Goal: Task Accomplishment & Management: Manage account settings

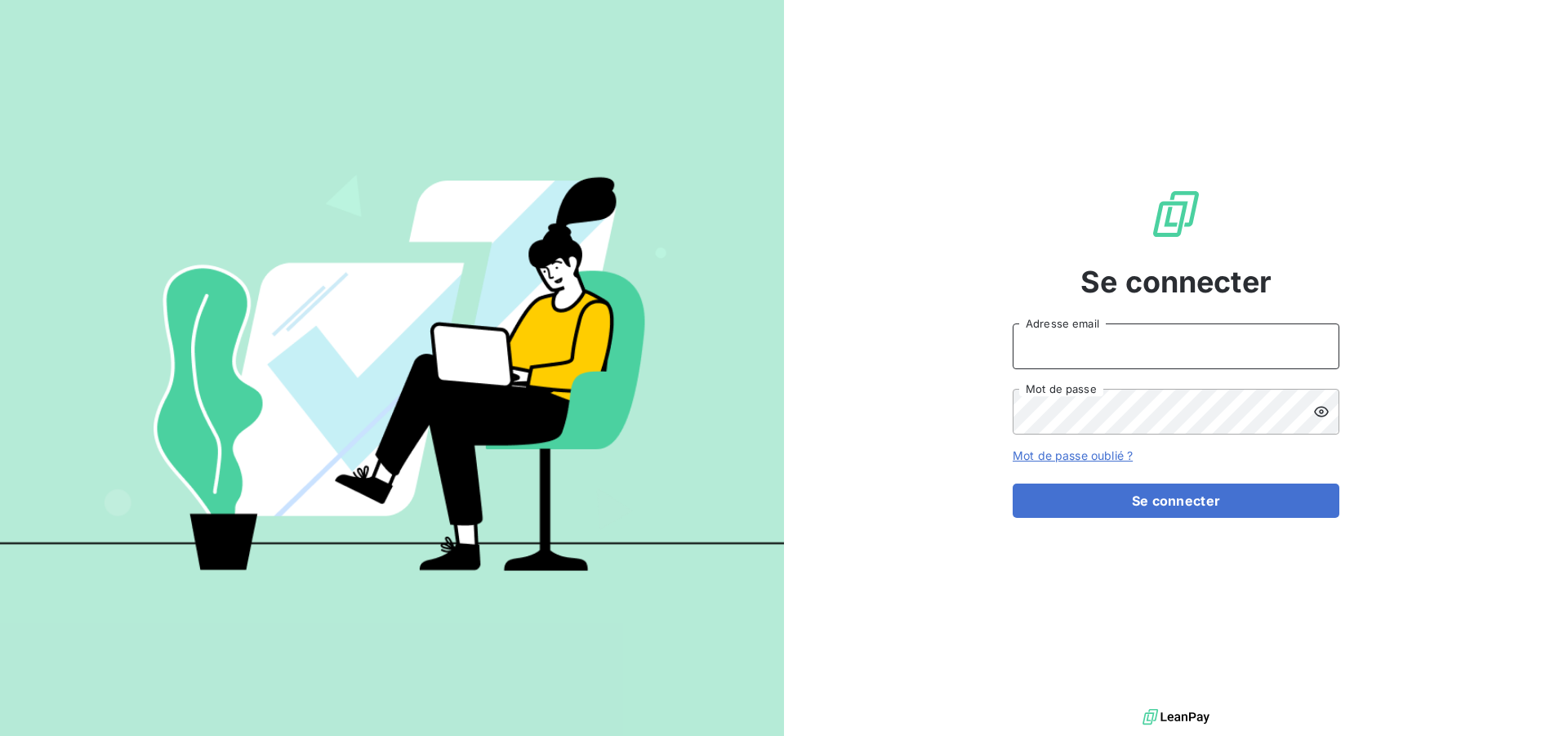
click at [1096, 340] on input "Adresse email" at bounding box center [1176, 346] width 327 height 46
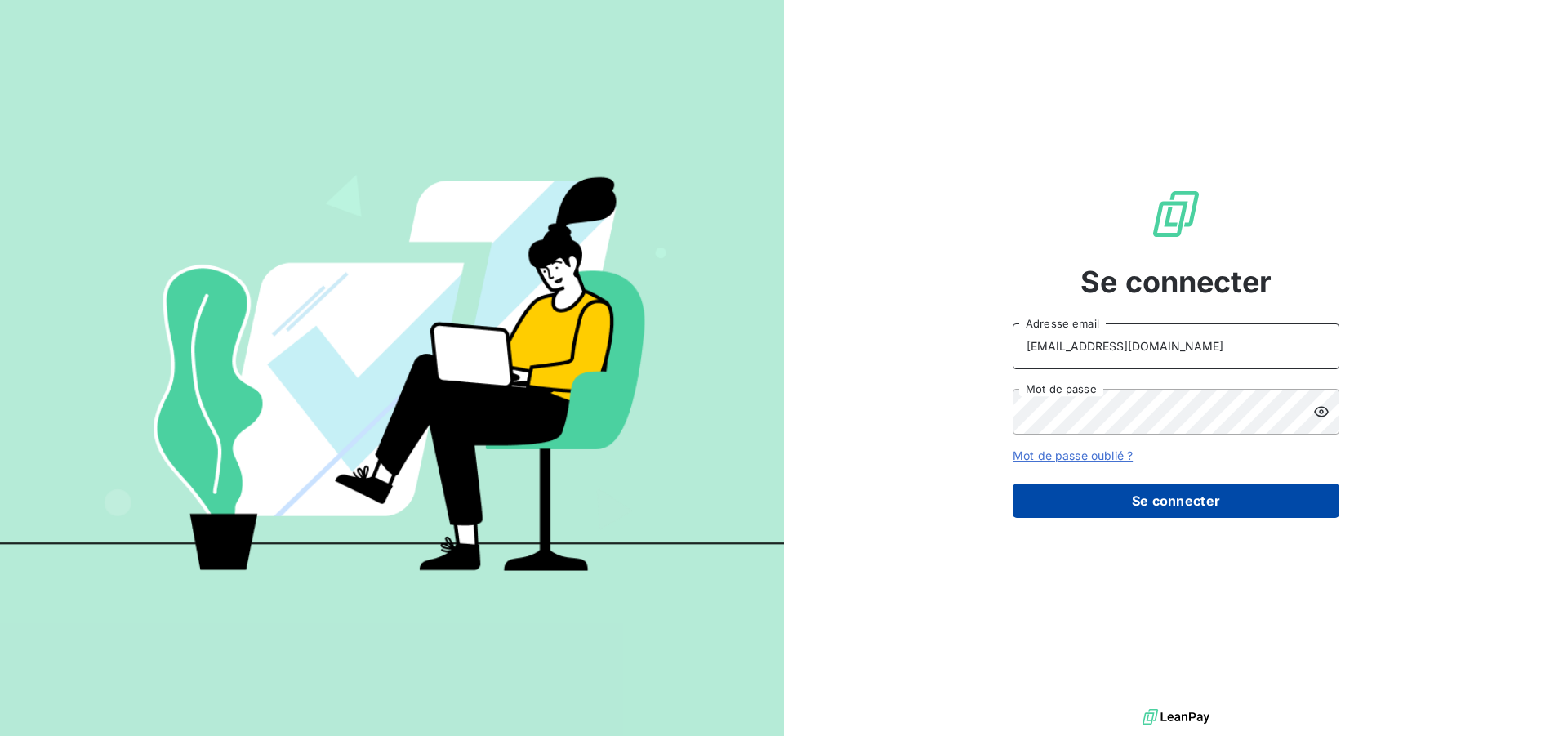
type input "[EMAIL_ADDRESS][DOMAIN_NAME]"
click at [1158, 498] on button "Se connecter" at bounding box center [1176, 500] width 327 height 35
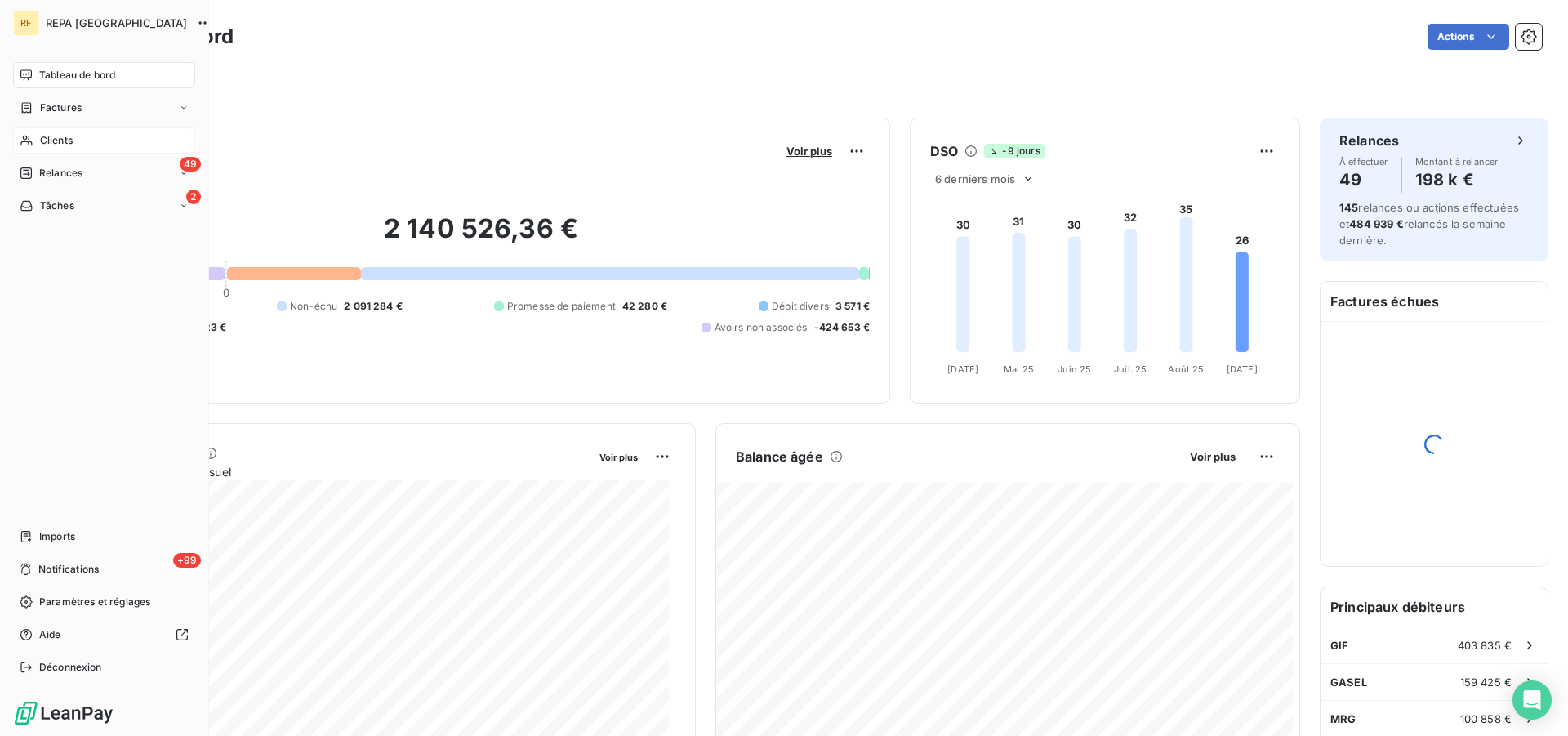
click at [35, 128] on div "Clients" at bounding box center [104, 140] width 182 height 26
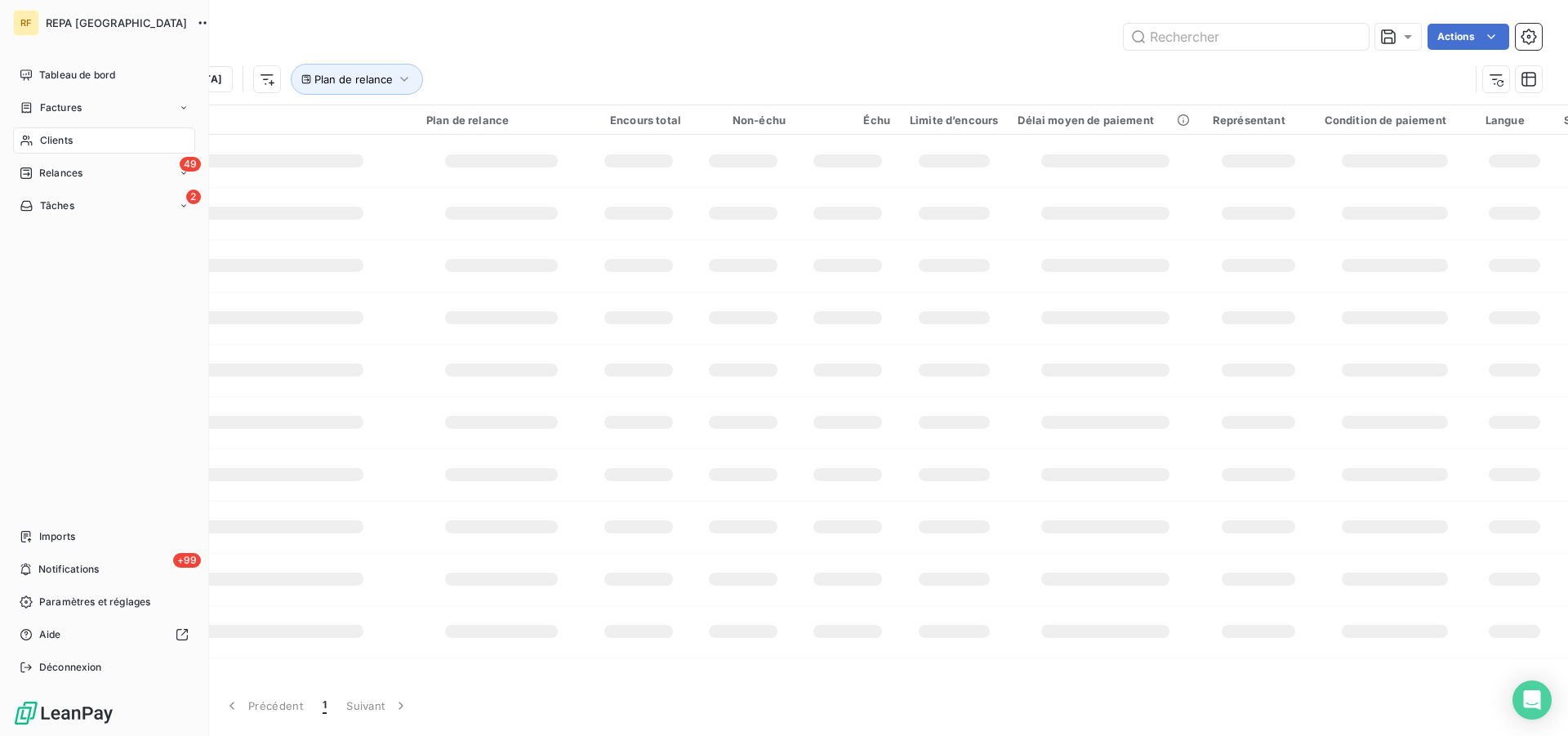
click at [40, 133] on span "Clients" at bounding box center [56, 140] width 33 height 15
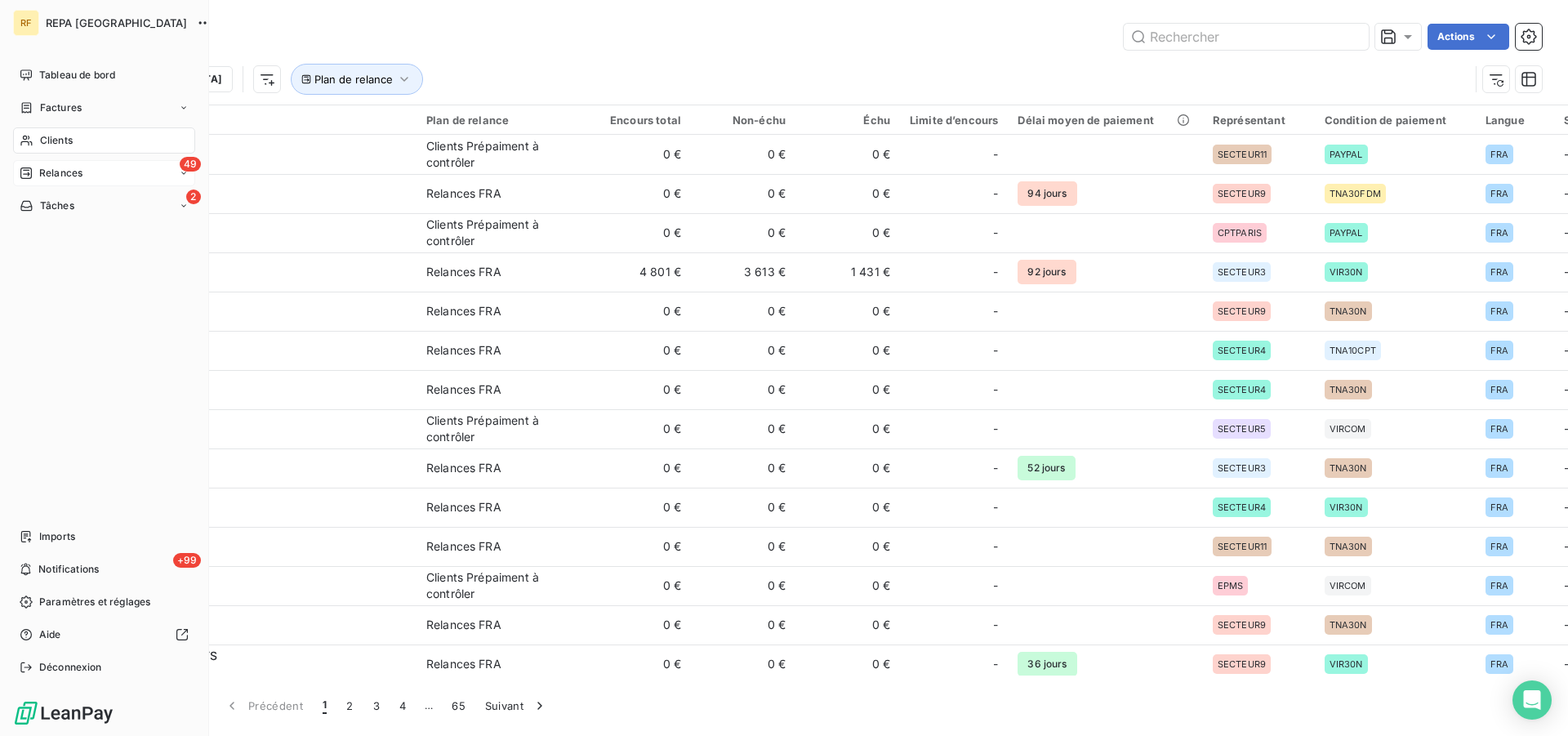
click at [57, 170] on span "Relances" at bounding box center [61, 173] width 43 height 15
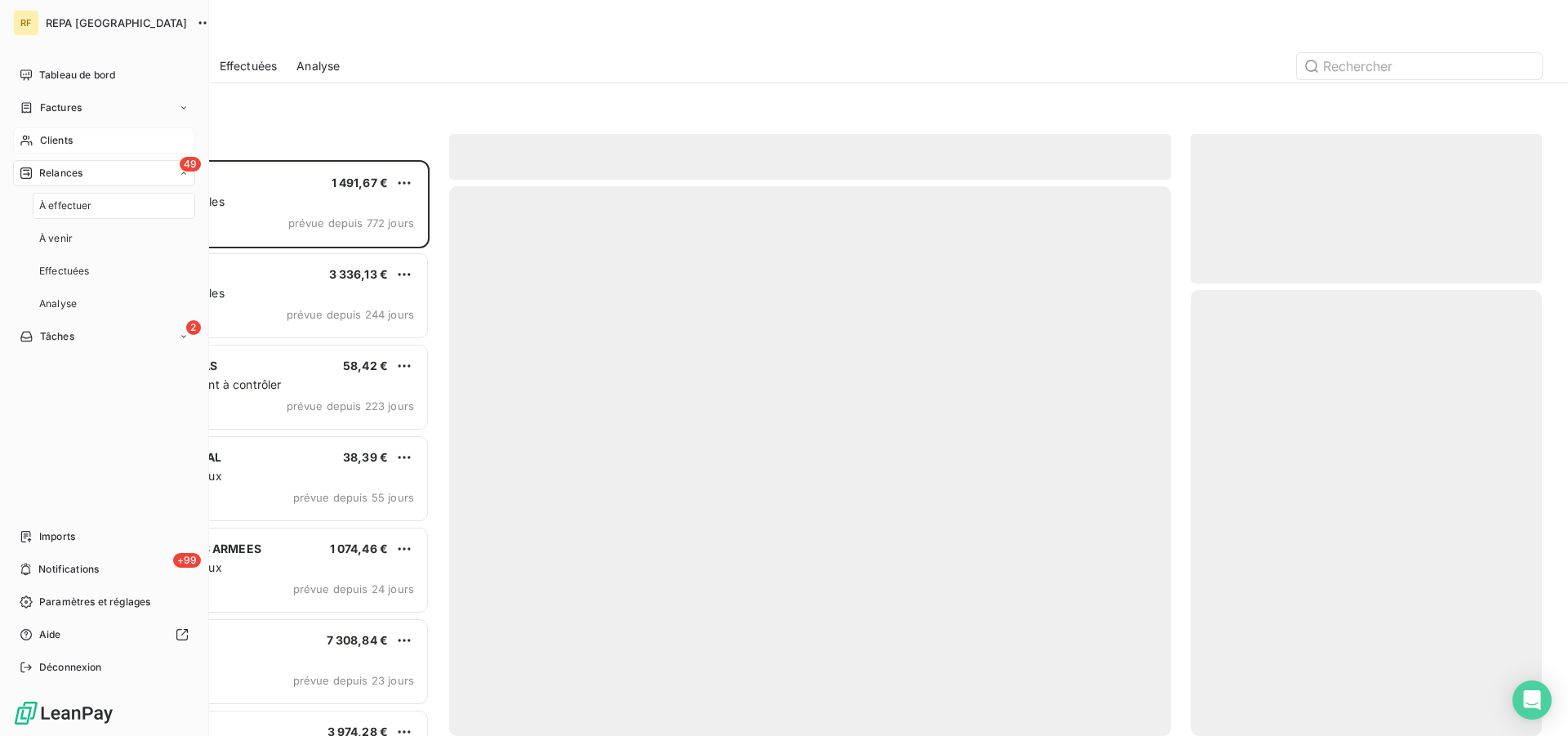
scroll to position [562, 338]
click at [64, 145] on span "Clients" at bounding box center [56, 140] width 33 height 15
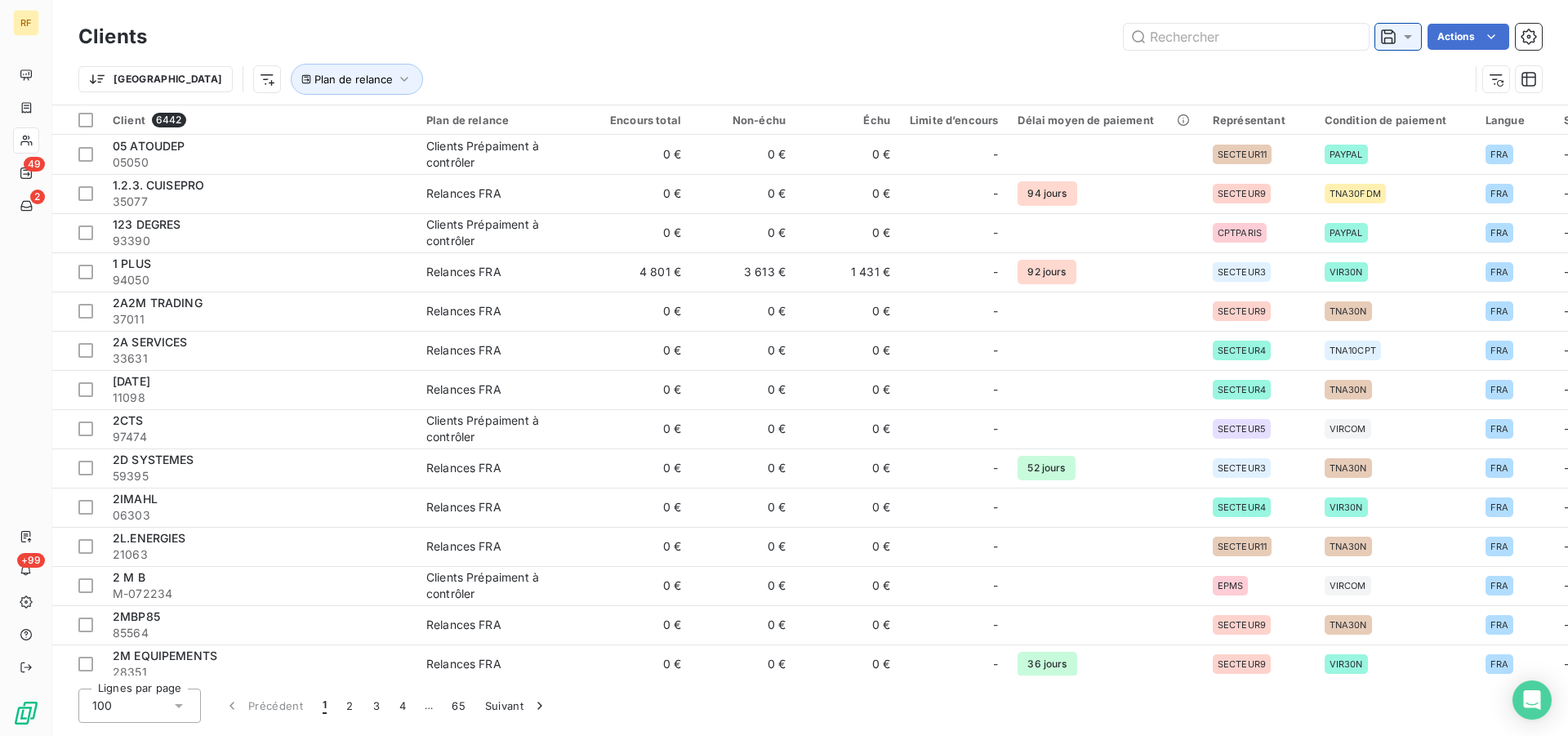
click at [1418, 36] on div at bounding box center [1398, 36] width 46 height 26
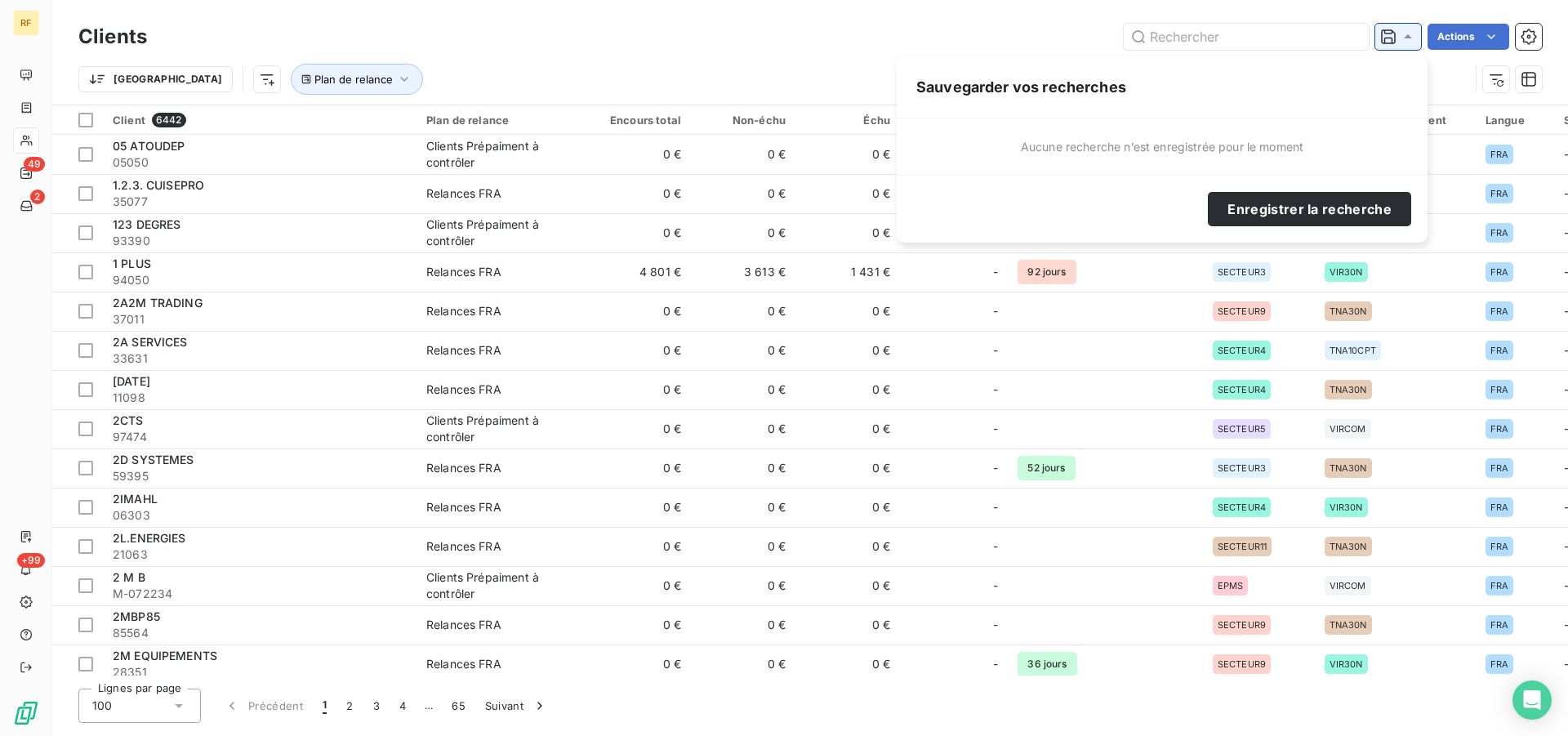
click at [1418, 36] on div at bounding box center [1398, 36] width 46 height 26
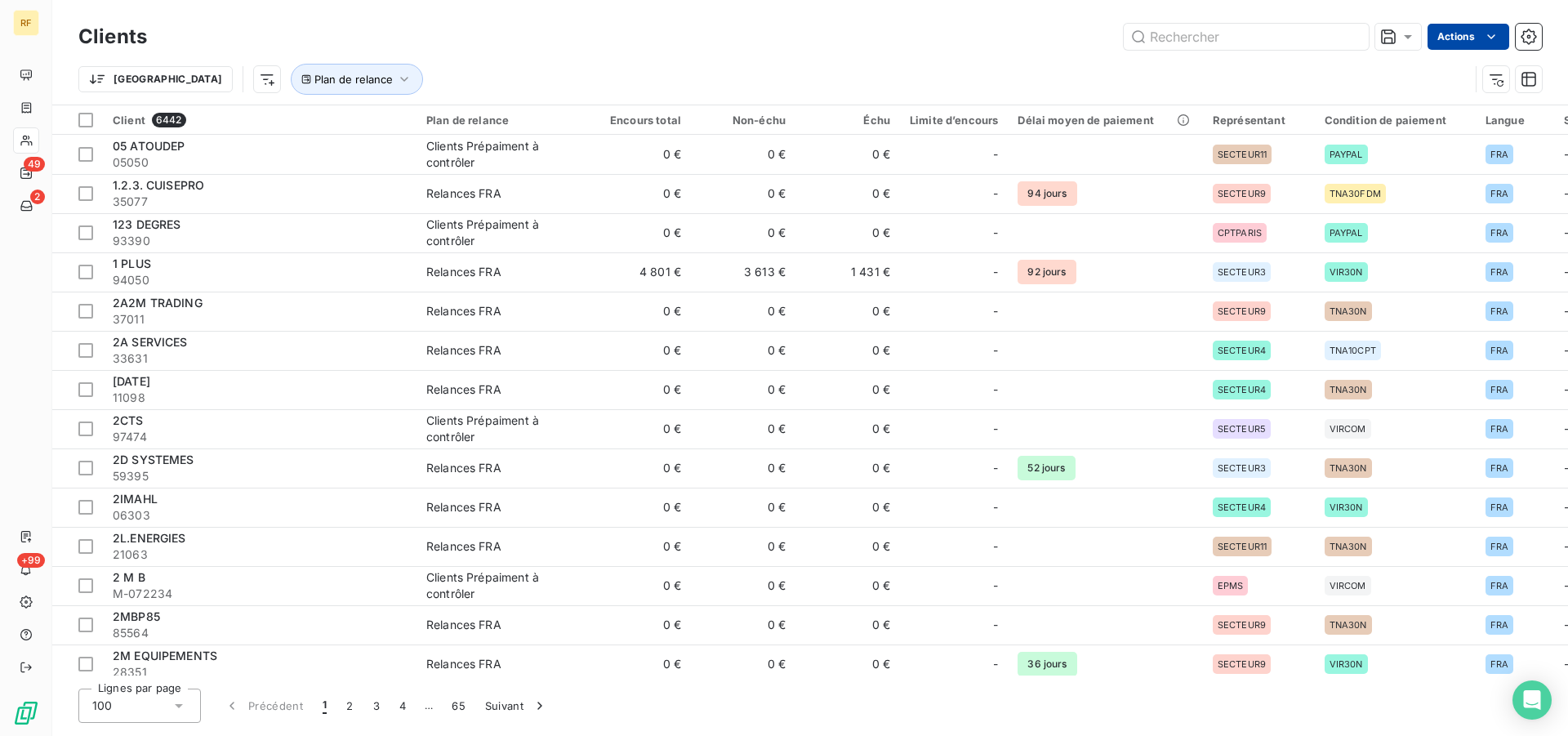
click at [1497, 34] on html "RF 49 2 +99 Clients Actions Trier Plan de relance Client 6442 Plan de relance E…" at bounding box center [784, 368] width 1568 height 736
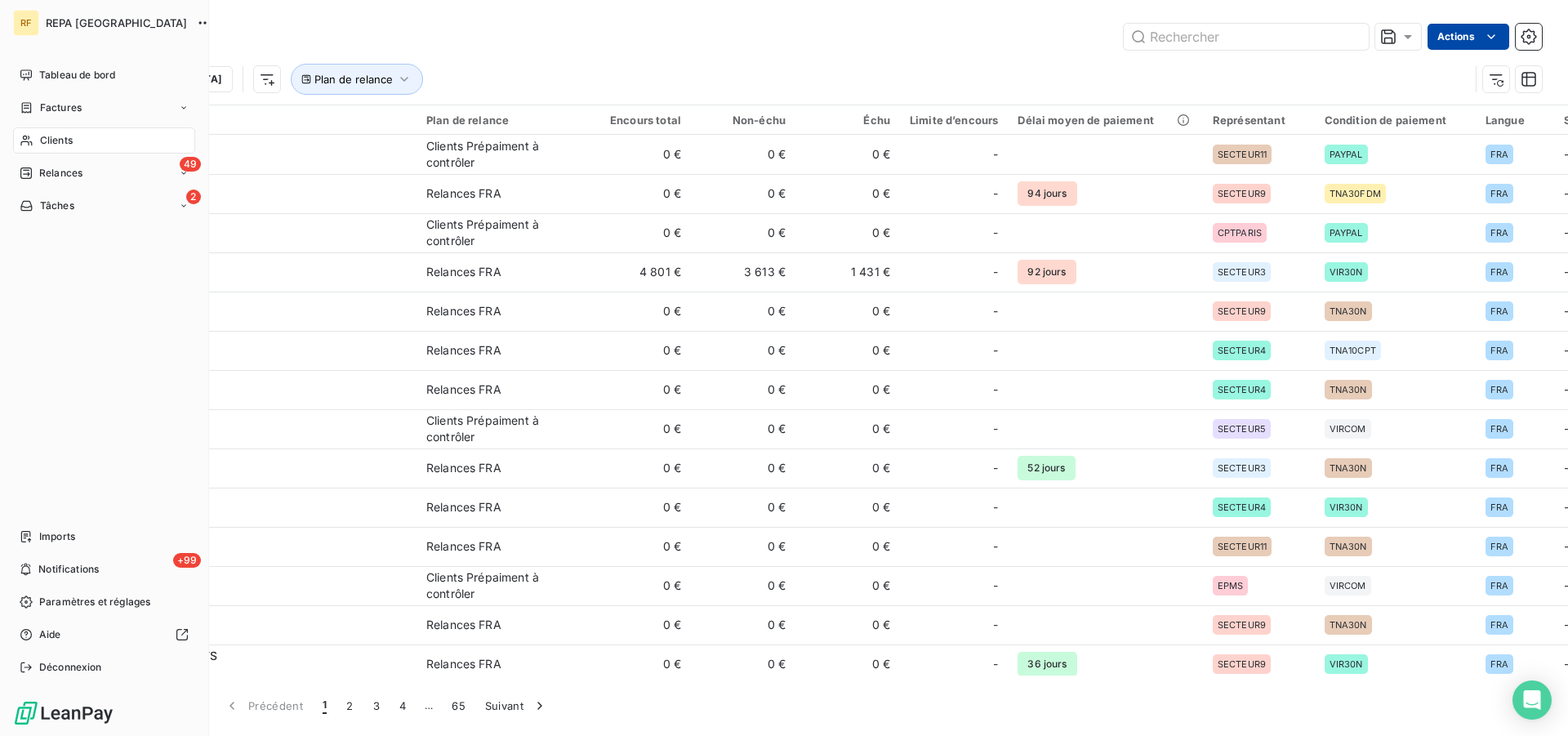
click at [42, 133] on span "Clients" at bounding box center [56, 140] width 33 height 15
click at [58, 137] on span "Clients" at bounding box center [56, 140] width 33 height 15
click at [55, 137] on span "Clients" at bounding box center [56, 140] width 33 height 15
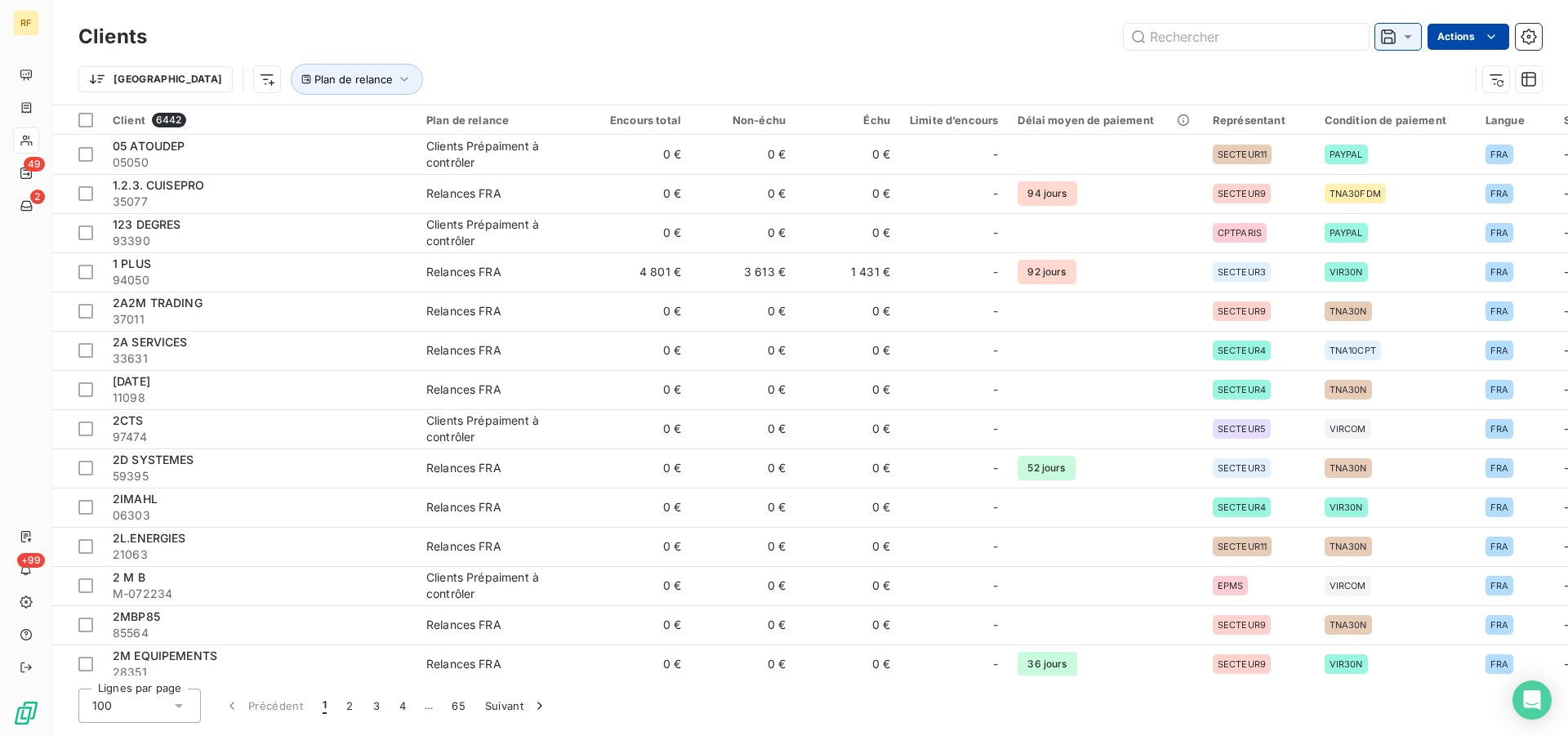
click at [1403, 43] on icon at bounding box center [1407, 36] width 16 height 16
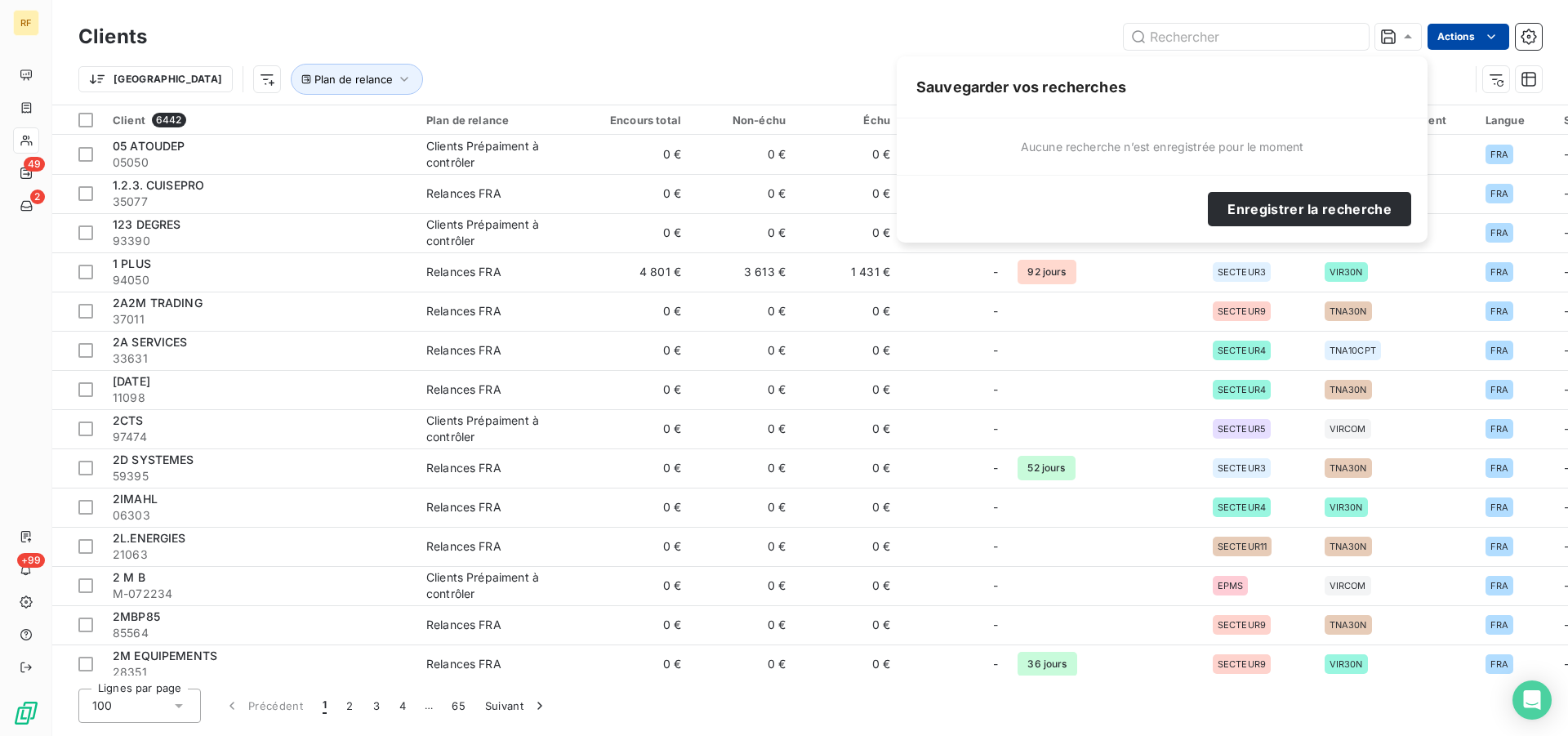
click at [914, 49] on div "Actions" at bounding box center [854, 36] width 1375 height 26
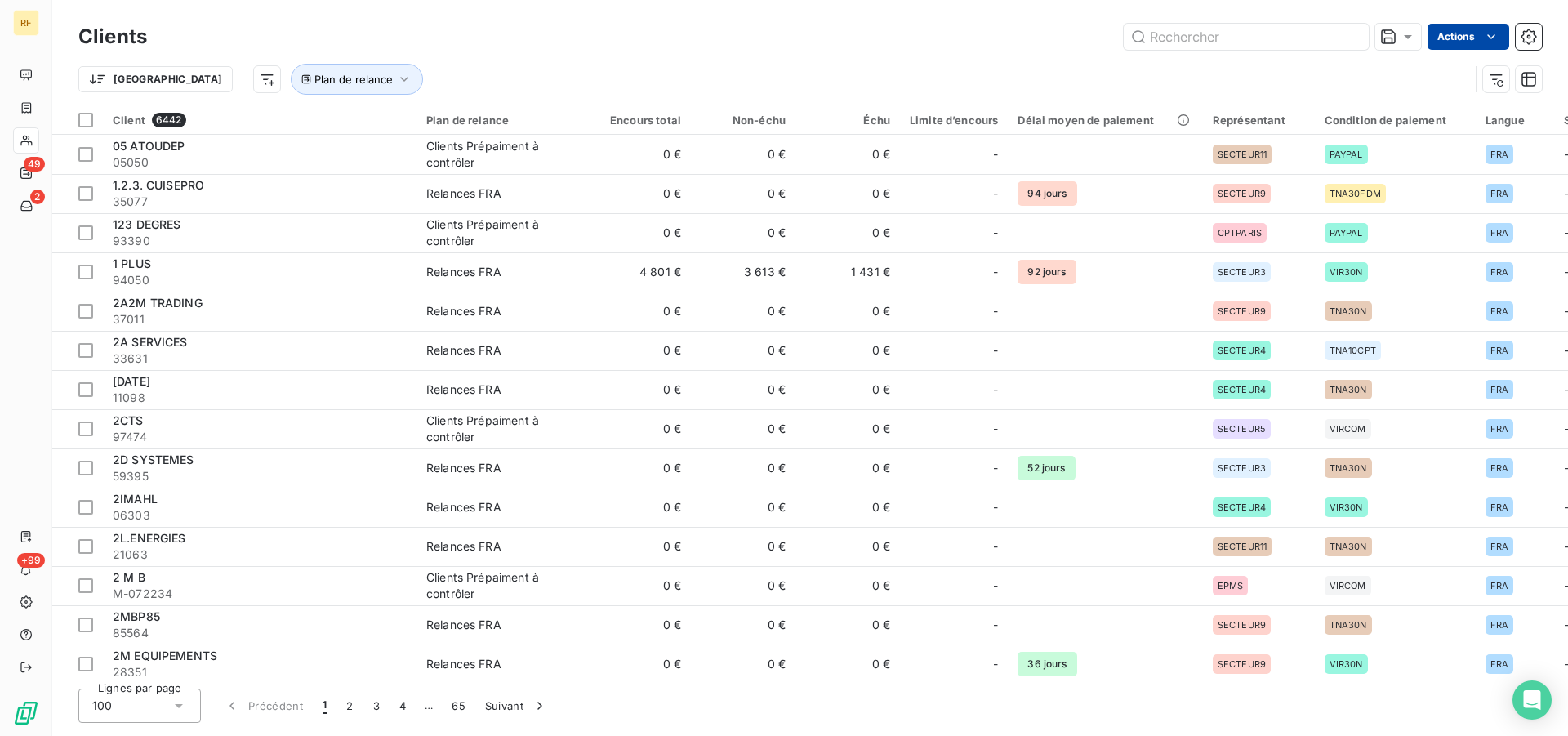
click at [776, 51] on div "Clients Actions" at bounding box center [810, 36] width 1463 height 35
click at [1494, 75] on icon "button" at bounding box center [1496, 79] width 13 height 10
click at [1412, 36] on icon at bounding box center [1407, 36] width 16 height 16
click at [682, 82] on div "Trier Filtrer" at bounding box center [791, 79] width 1424 height 31
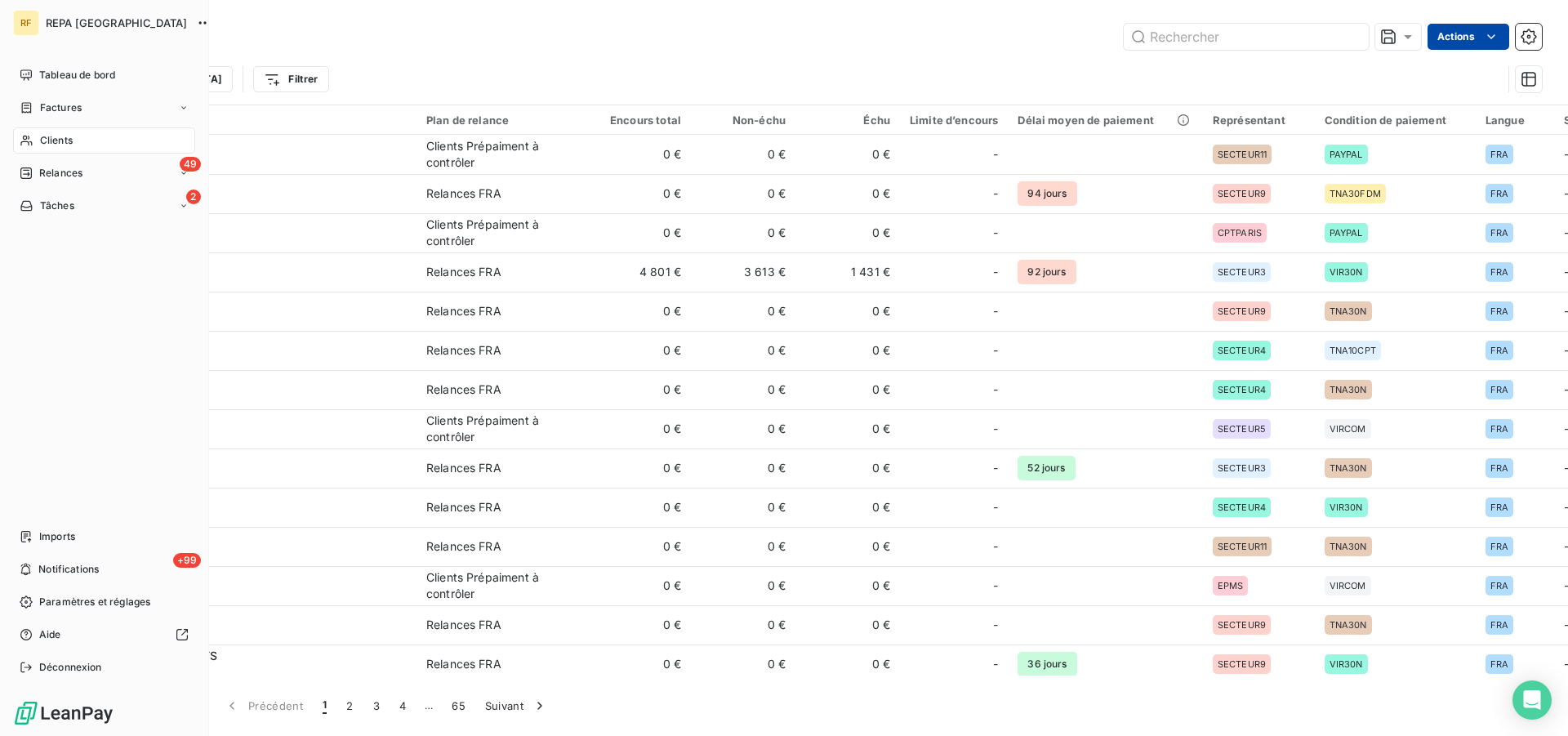
click at [39, 136] on div "Clients" at bounding box center [104, 140] width 182 height 26
click at [43, 140] on span "Clients" at bounding box center [56, 140] width 33 height 15
click at [47, 137] on span "Clients" at bounding box center [56, 140] width 33 height 15
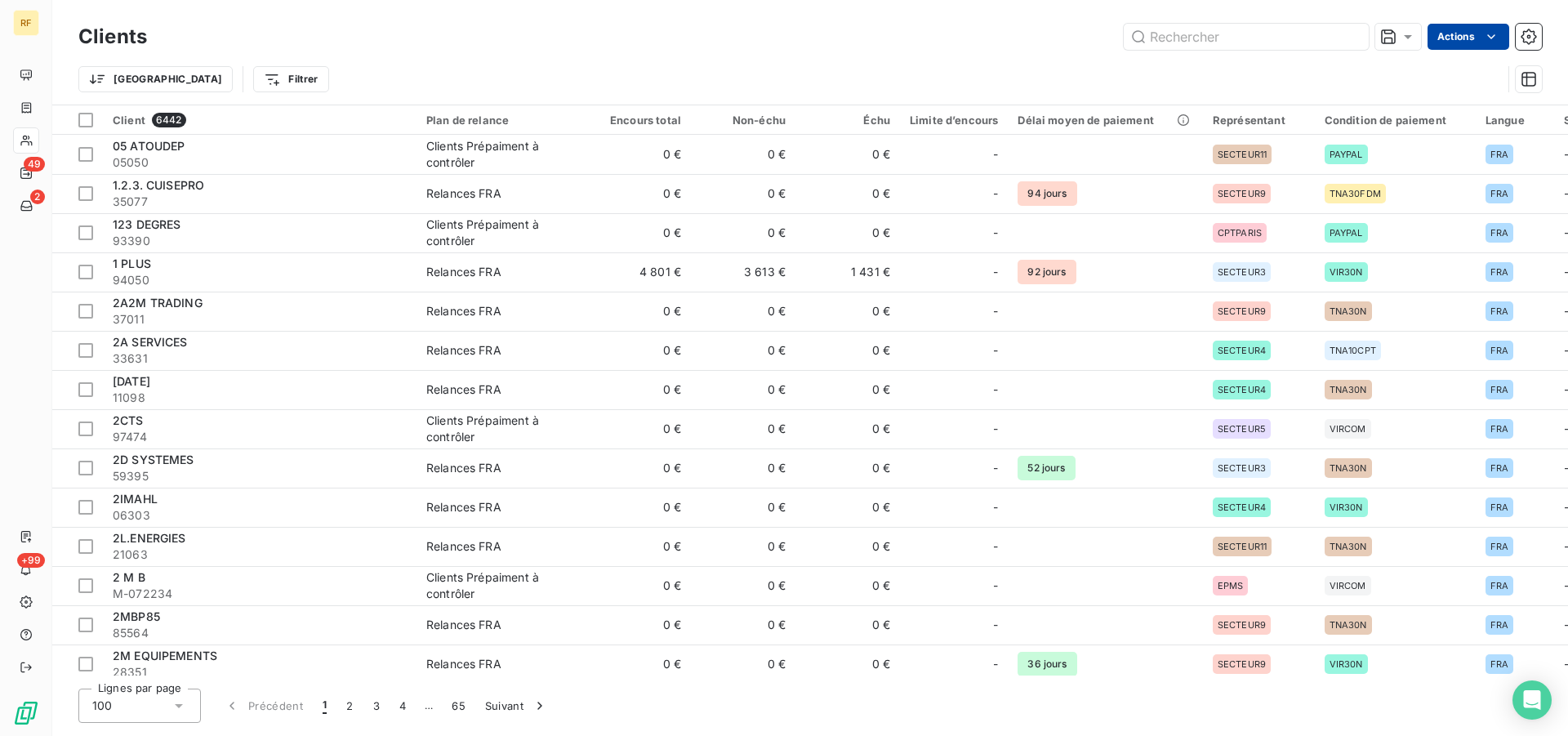
click at [1503, 30] on html "RF 49 2 +99 Clients Actions Trier Filtrer Client 6442 Plan de relance Encours t…" at bounding box center [784, 368] width 1568 height 736
click at [907, 52] on html "RF 49 2 +99 Clients Actions Trier Filtrer Client 6442 Plan de relance Encours t…" at bounding box center [784, 368] width 1568 height 736
click at [1409, 39] on icon at bounding box center [1407, 36] width 16 height 16
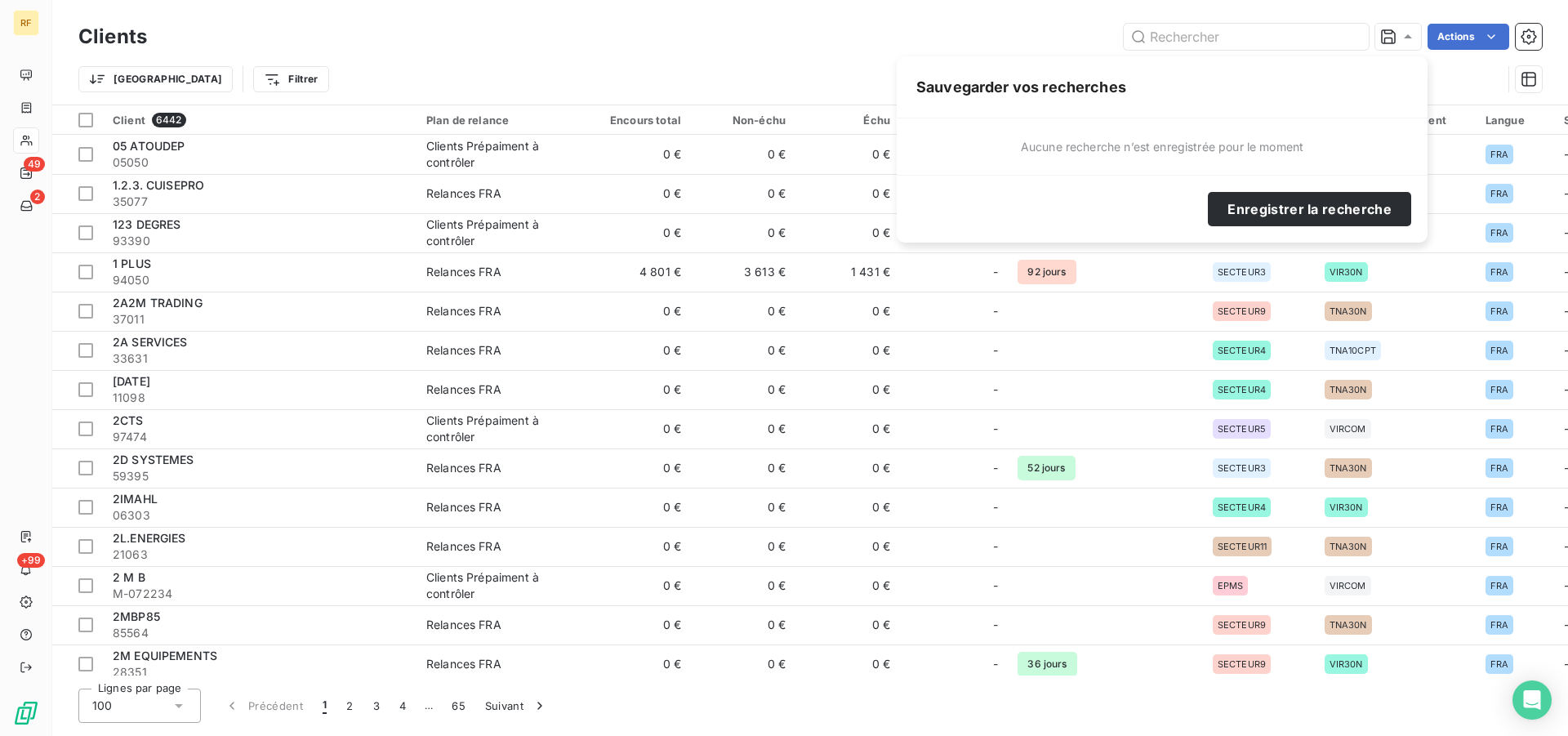
click at [651, 27] on div "Actions" at bounding box center [854, 36] width 1375 height 26
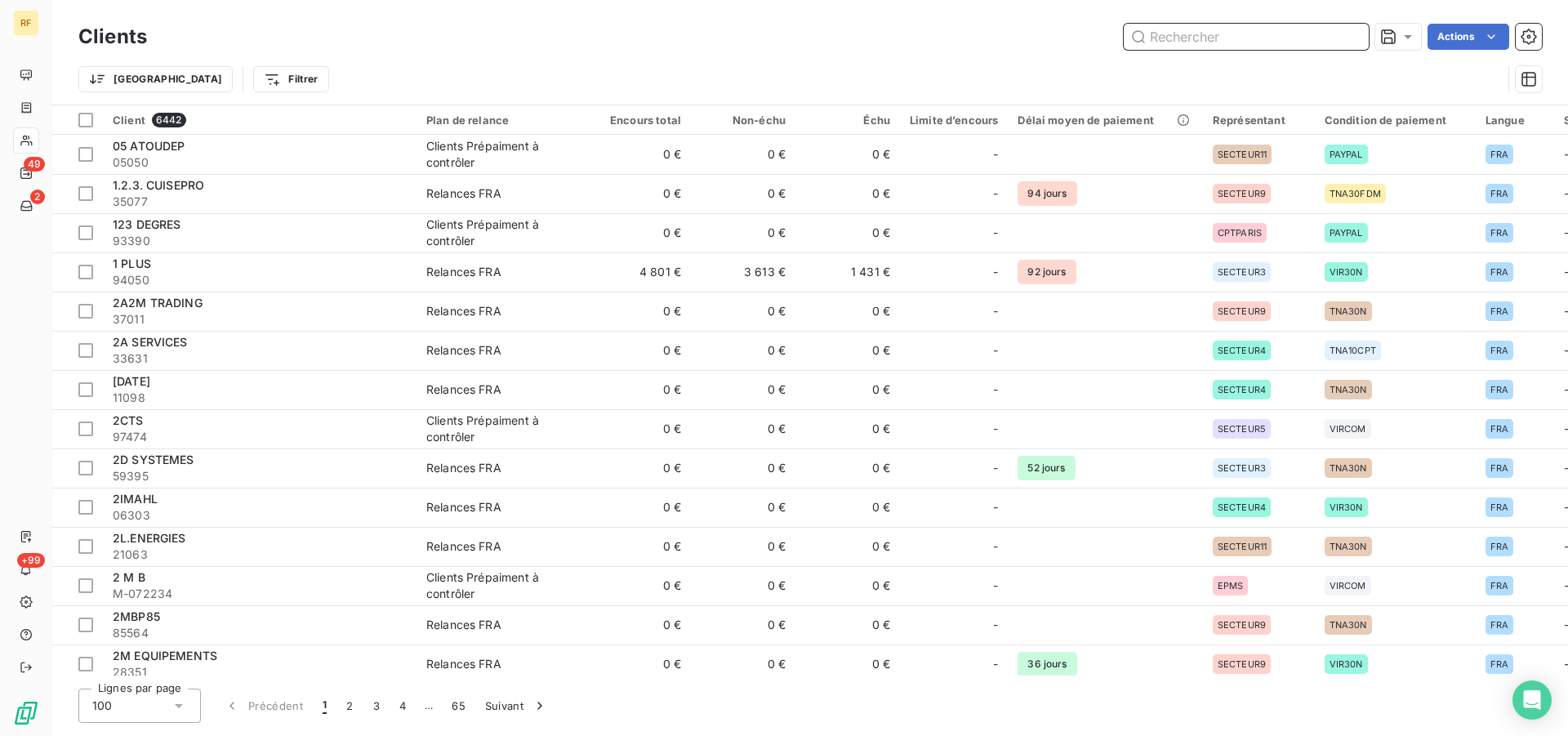
click at [1161, 32] on input "text" at bounding box center [1246, 36] width 245 height 26
click at [215, 74] on html "RF 49 2 +99 Clients Actions Trier Filtrer Client 6442 Plan de relance Encours t…" at bounding box center [784, 368] width 1568 height 736
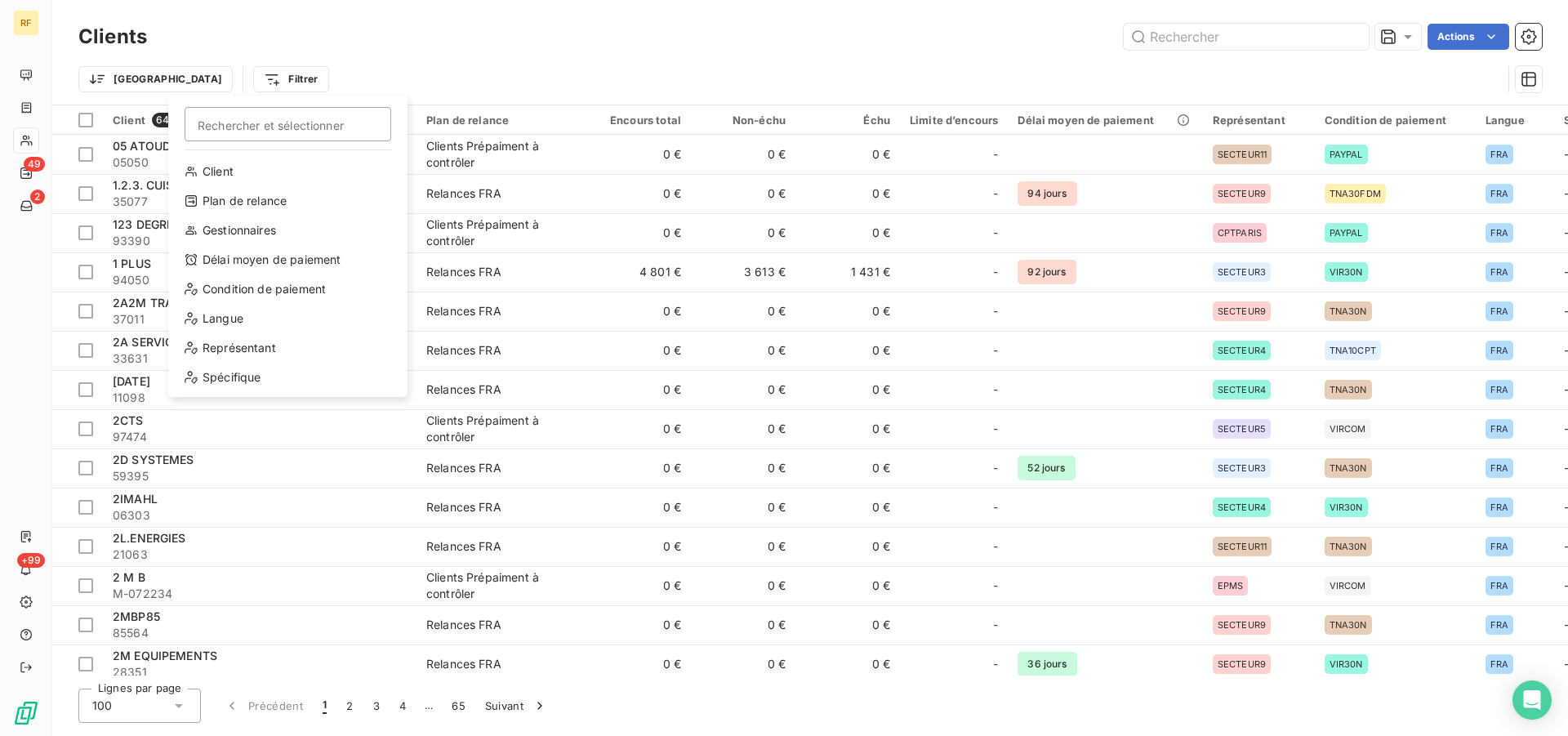
click at [552, 29] on html "RF 49 2 +99 Clients Actions Trier Filtrer Rechercher et sélectionner Client Pla…" at bounding box center [784, 368] width 1568 height 736
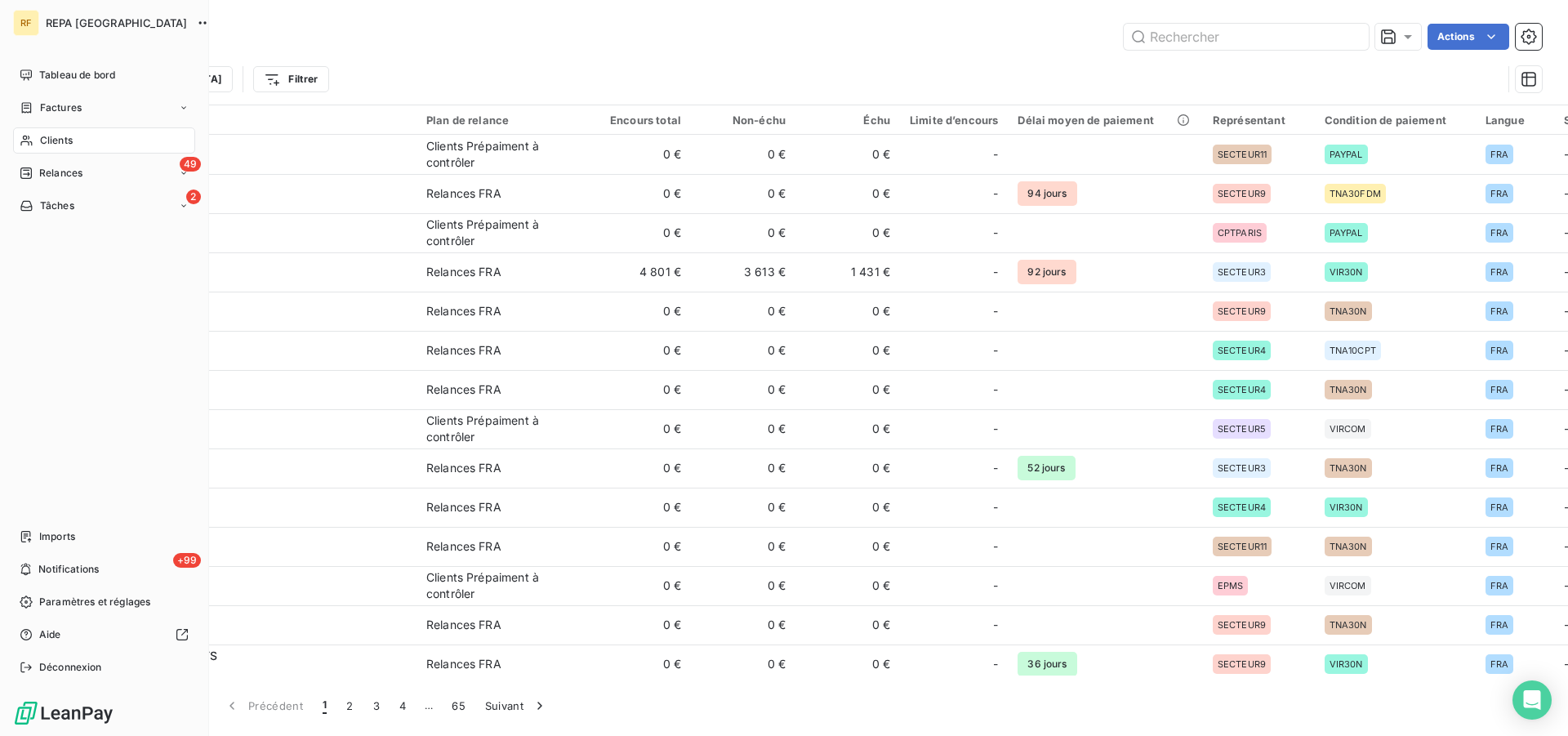
click at [51, 138] on span "Clients" at bounding box center [56, 140] width 33 height 15
click at [54, 137] on span "Clients" at bounding box center [56, 140] width 33 height 15
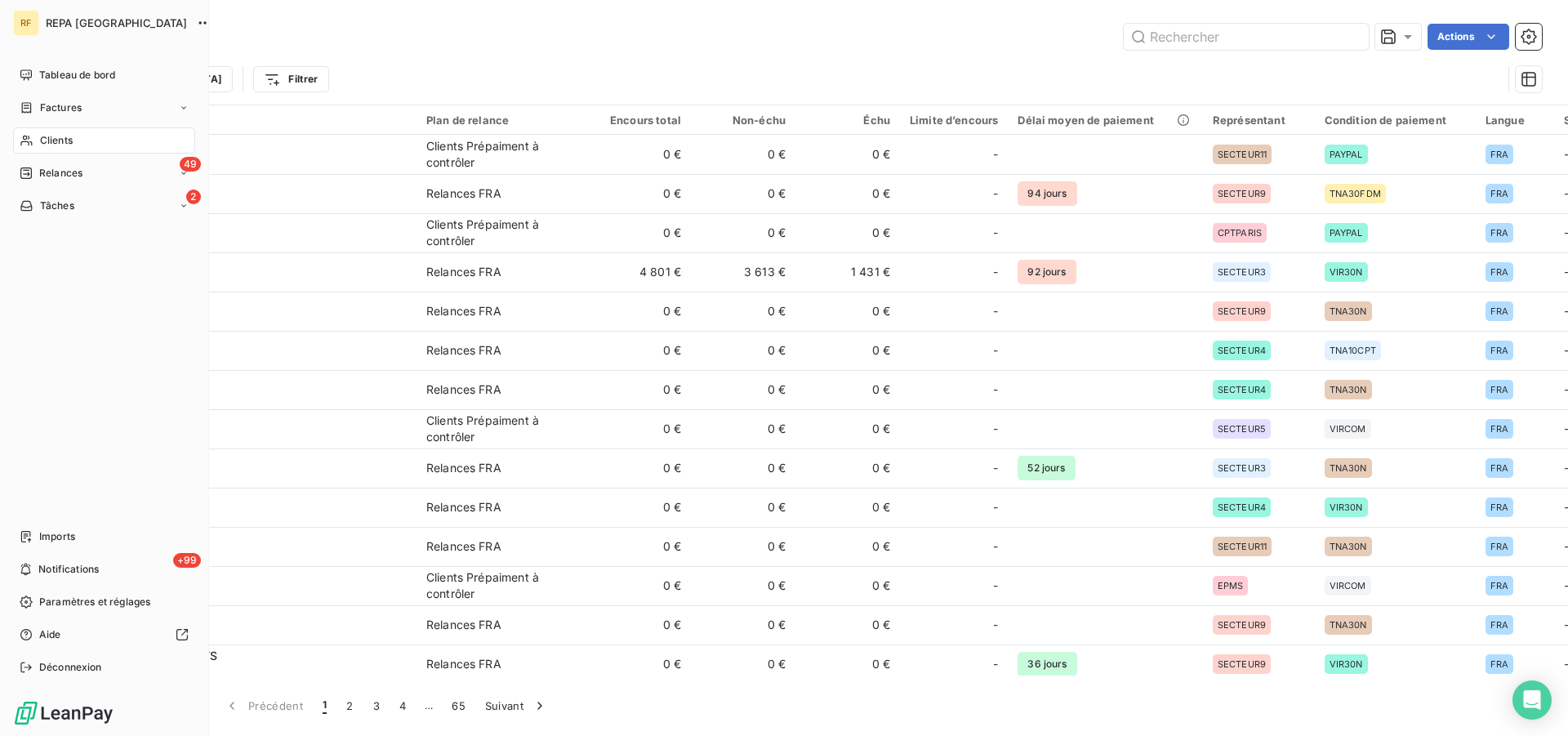
click at [54, 137] on span "Clients" at bounding box center [56, 140] width 33 height 15
click at [52, 173] on span "Relances" at bounding box center [61, 173] width 43 height 15
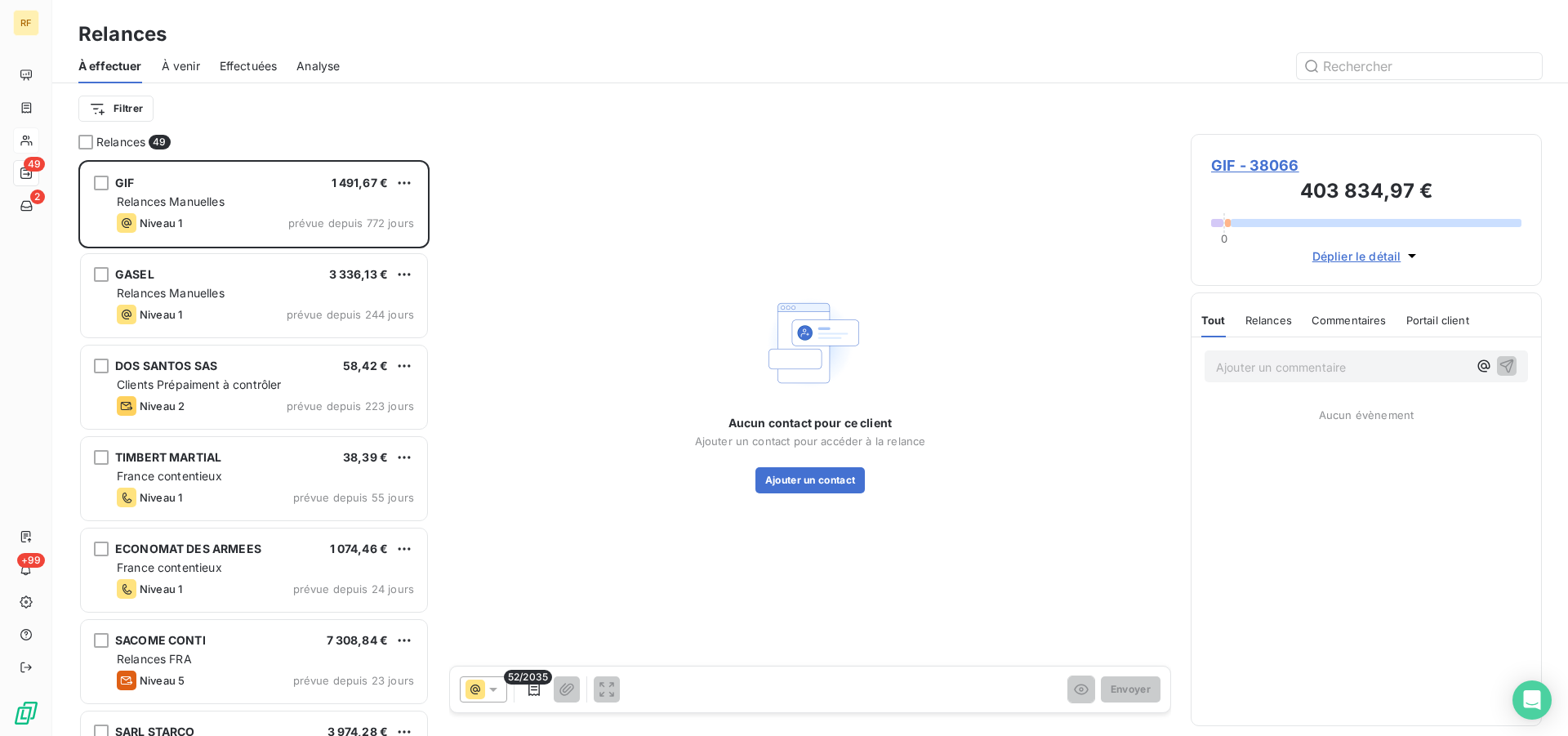
scroll to position [562, 338]
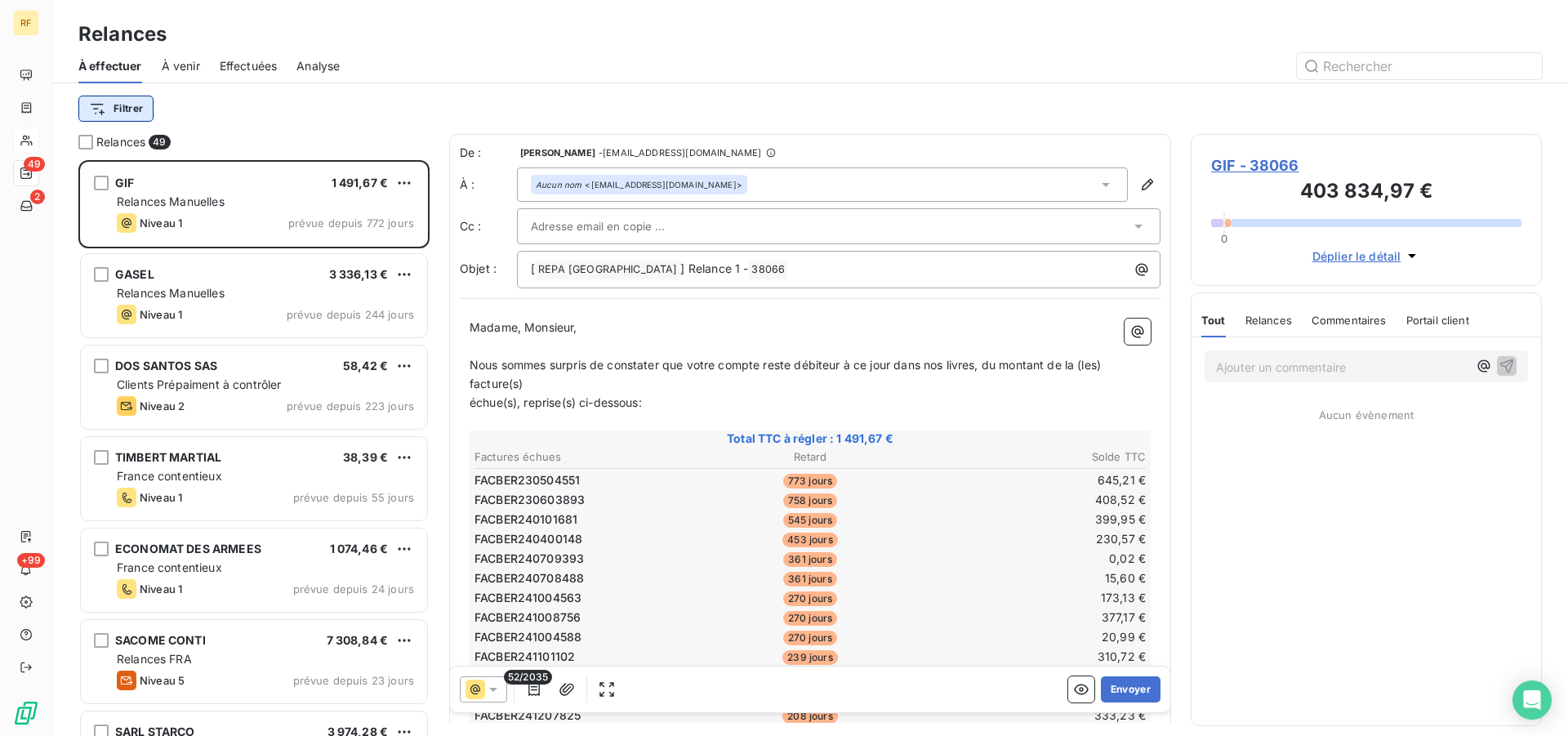
click at [140, 108] on html "RF 49 2 +99 Relances À effectuer À venir Effectuées Analyse Filtrer Relances 49…" at bounding box center [784, 368] width 1568 height 736
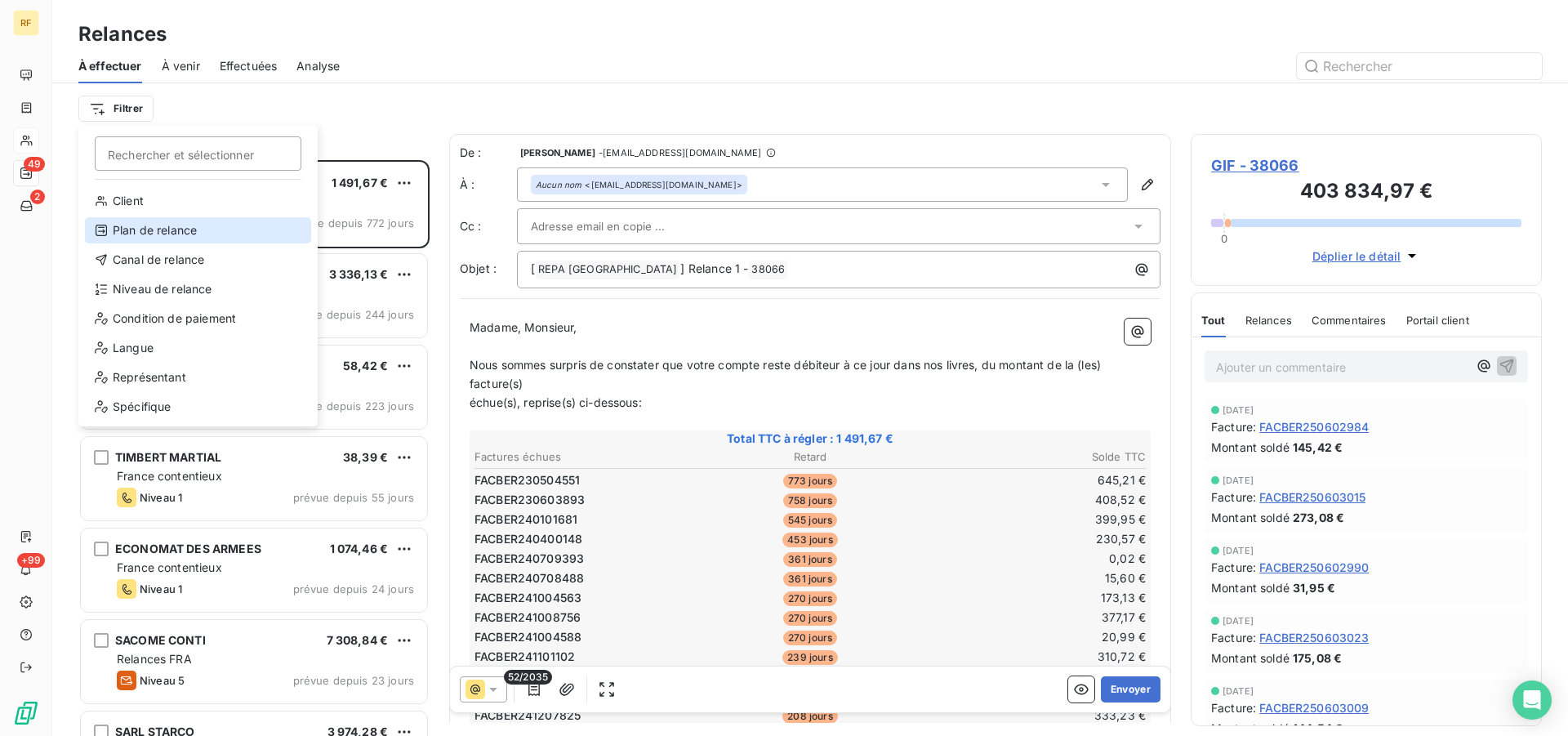
click at [194, 234] on div "Plan de relance" at bounding box center [198, 230] width 226 height 26
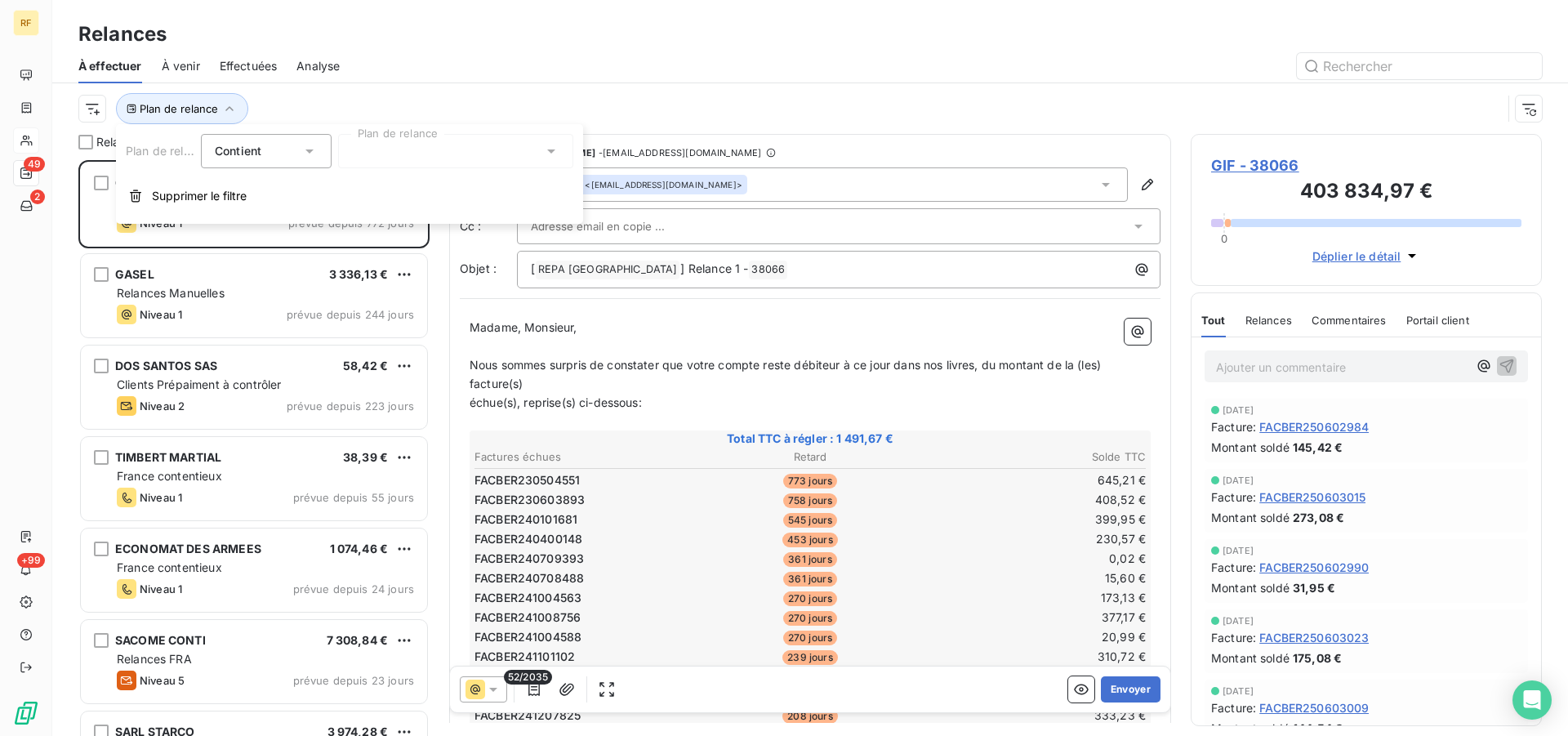
click at [496, 152] on div at bounding box center [455, 151] width 235 height 35
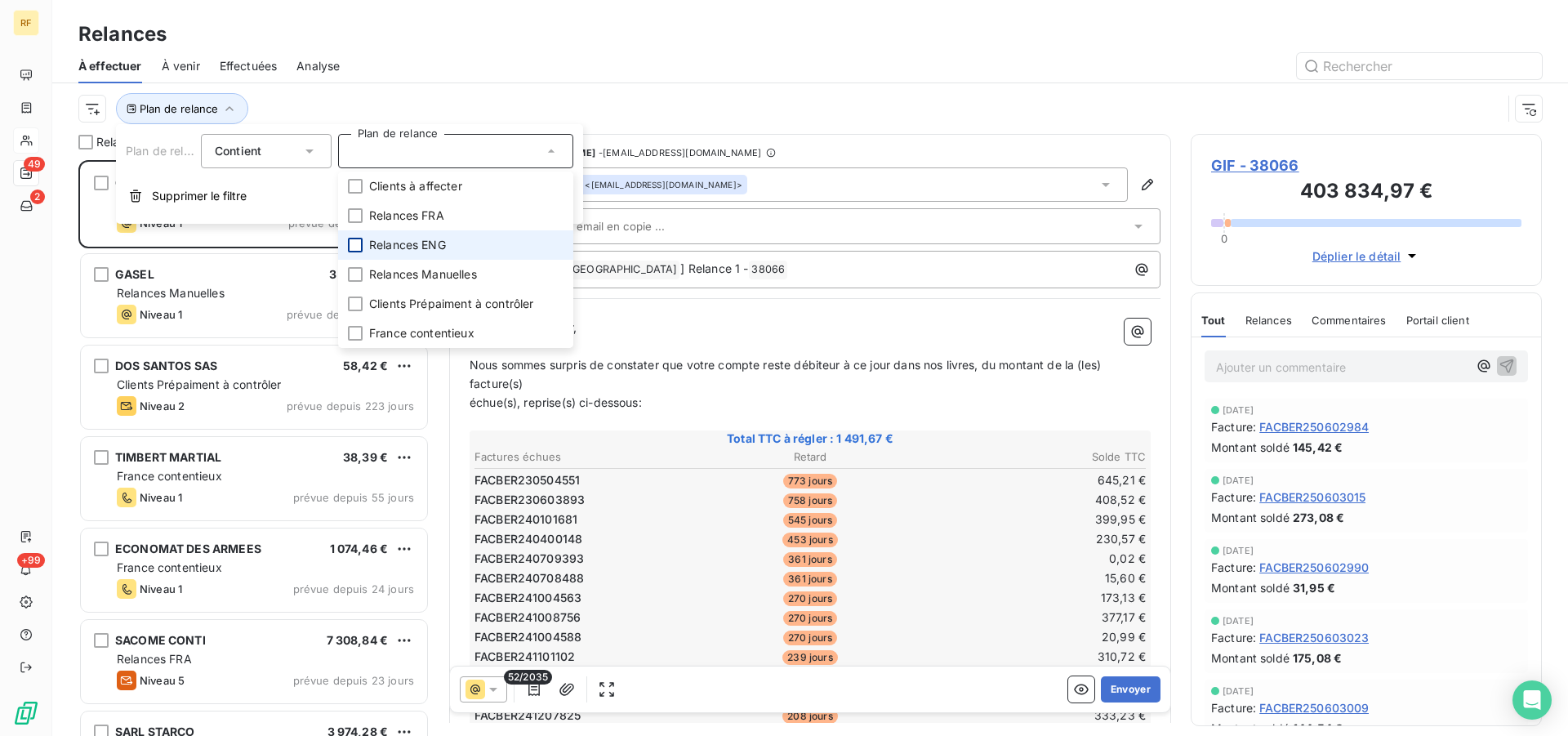
drag, startPoint x: 351, startPoint y: 243, endPoint x: 359, endPoint y: 227, distance: 17.9
click at [351, 241] on div at bounding box center [356, 245] width 15 height 15
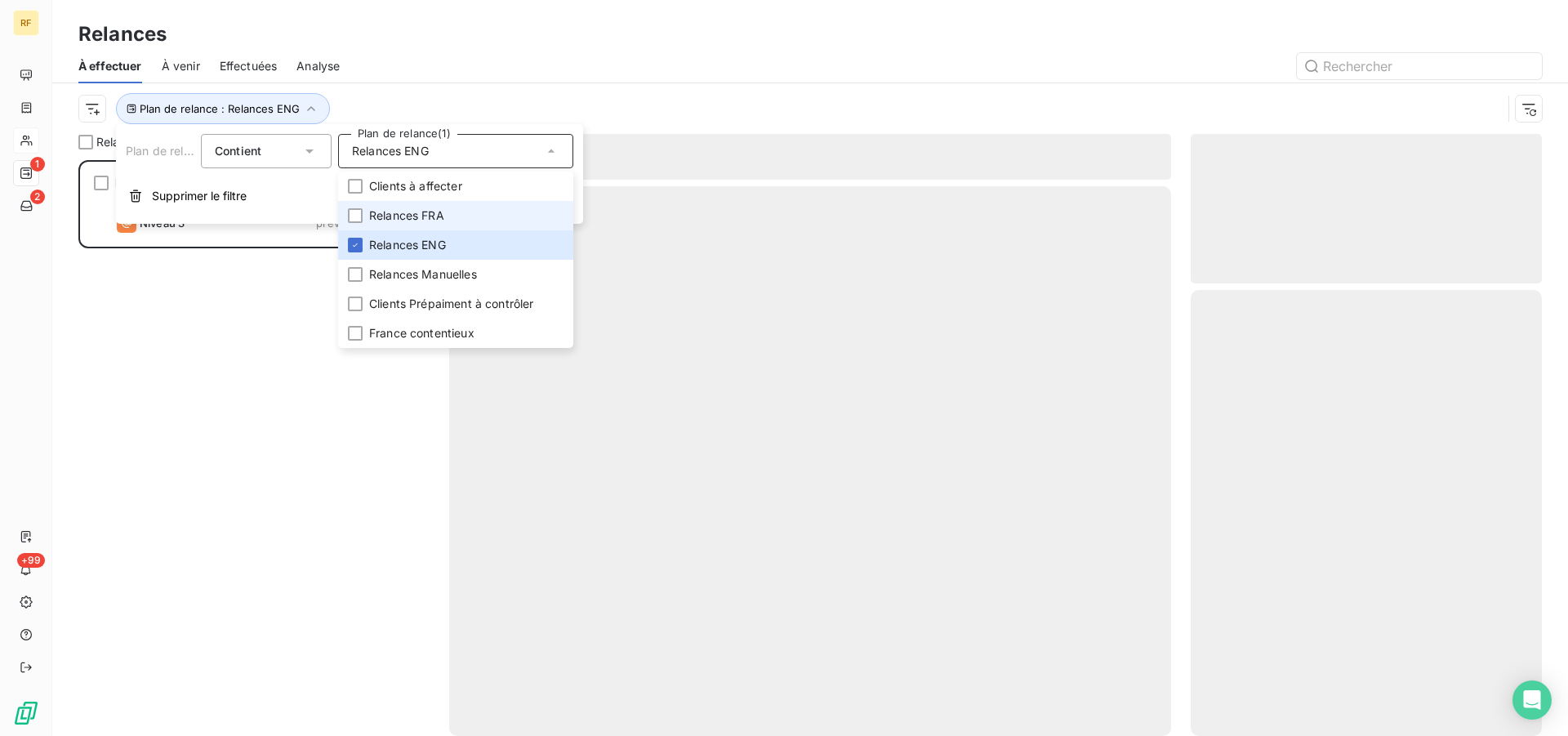
click at [363, 215] on li "Relances FRA" at bounding box center [455, 215] width 235 height 29
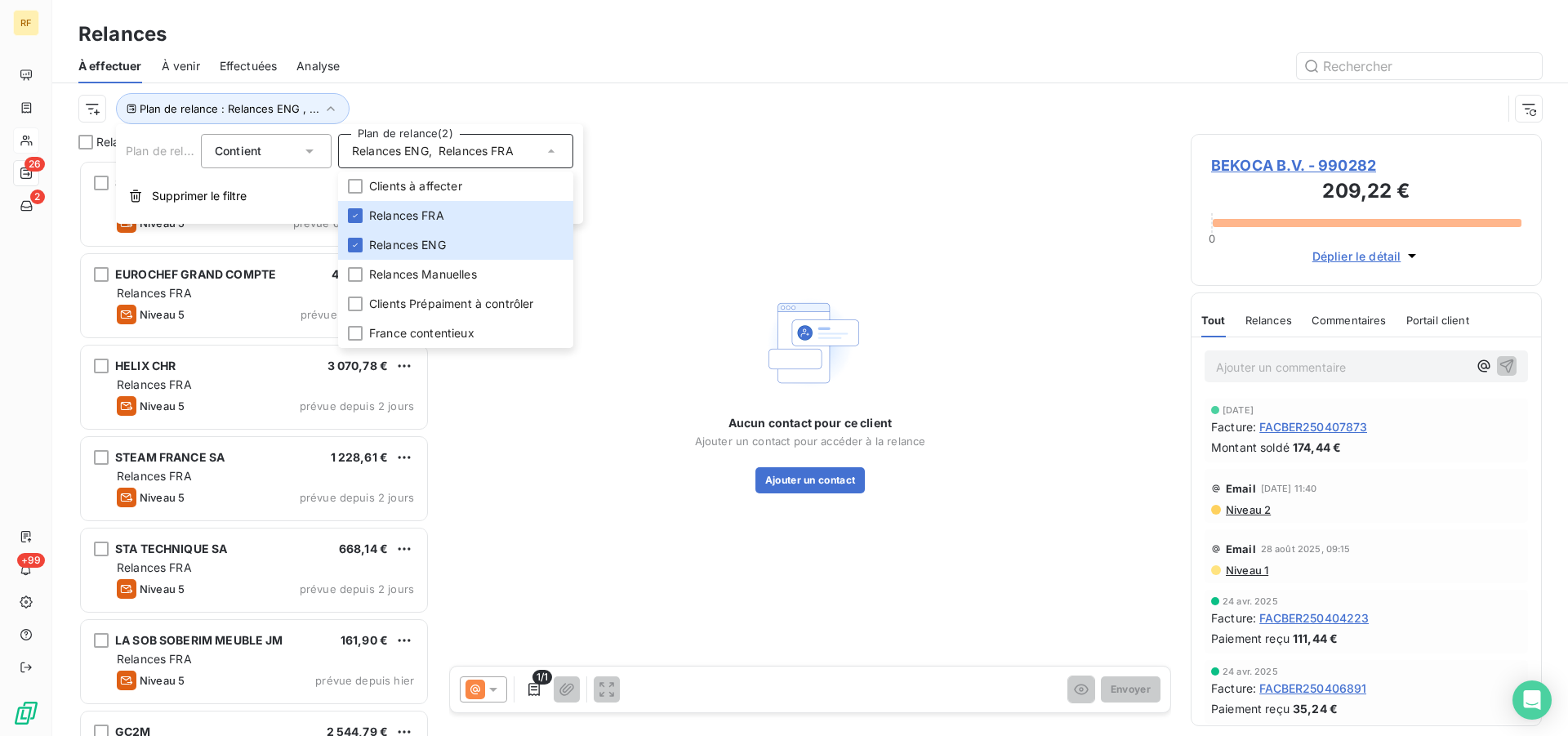
click at [527, 51] on div "À effectuer À venir Effectuées Analyse" at bounding box center [810, 65] width 1516 height 35
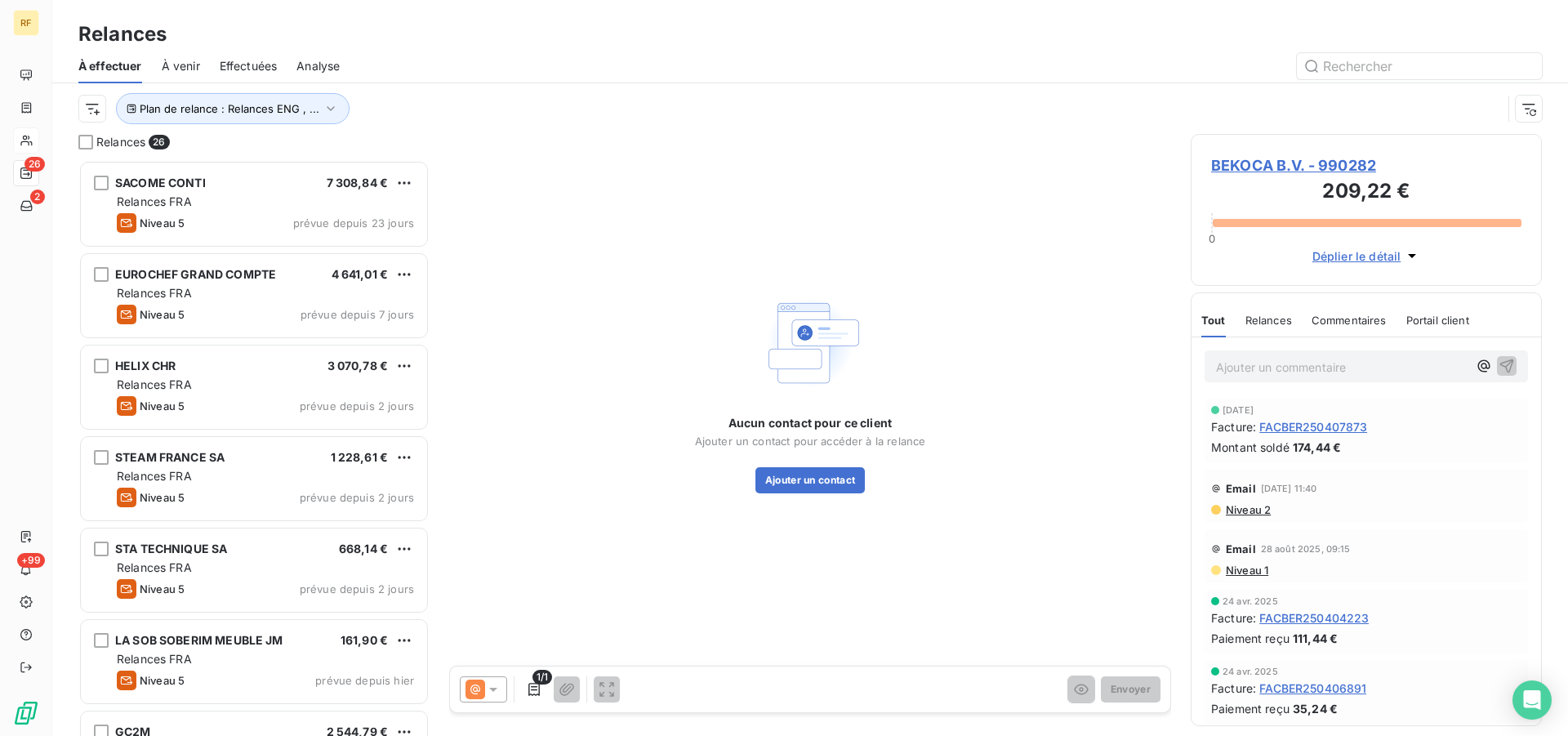
scroll to position [562, 338]
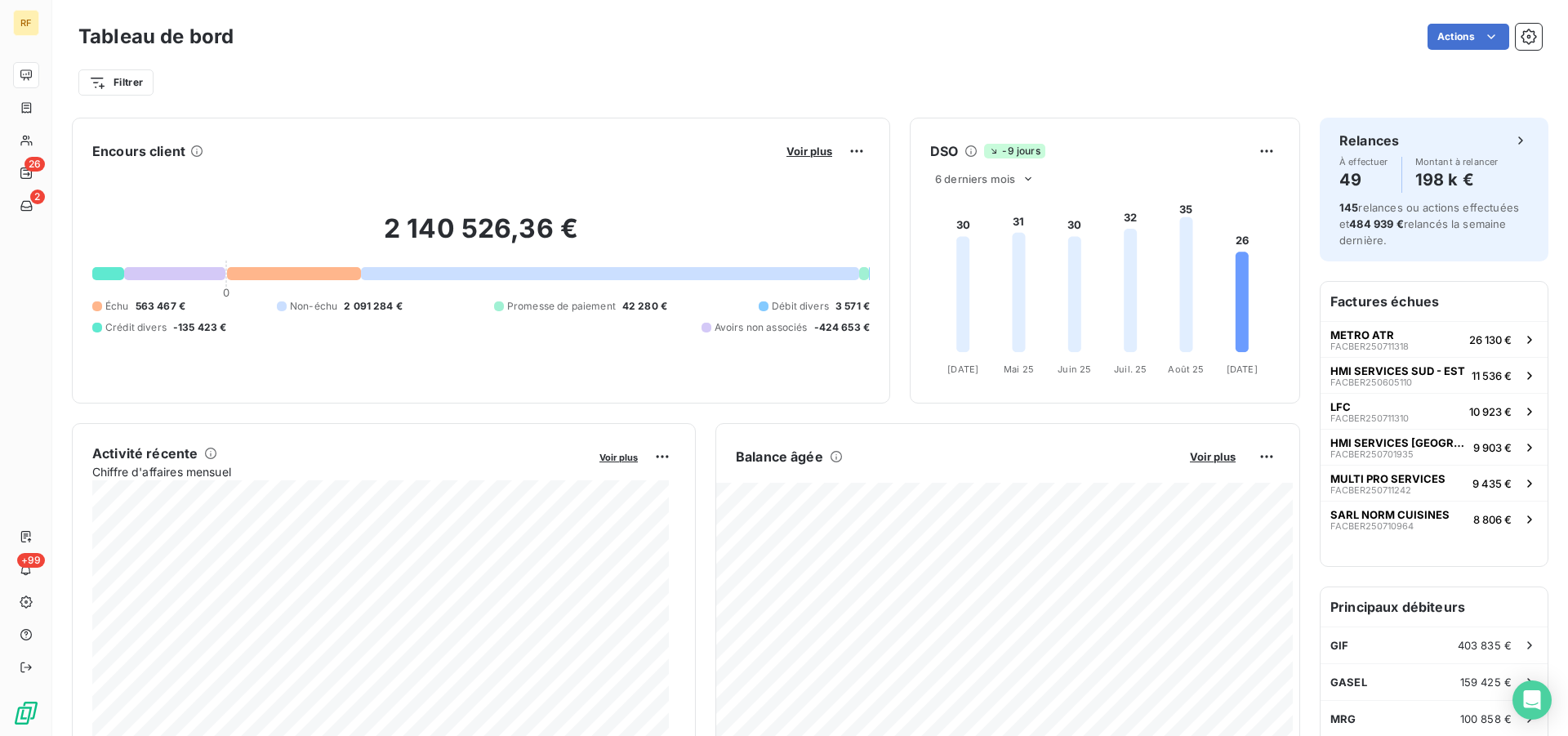
click at [1100, 42] on div "Actions" at bounding box center [898, 36] width 1289 height 26
click at [1521, 31] on icon "button" at bounding box center [1529, 36] width 16 height 16
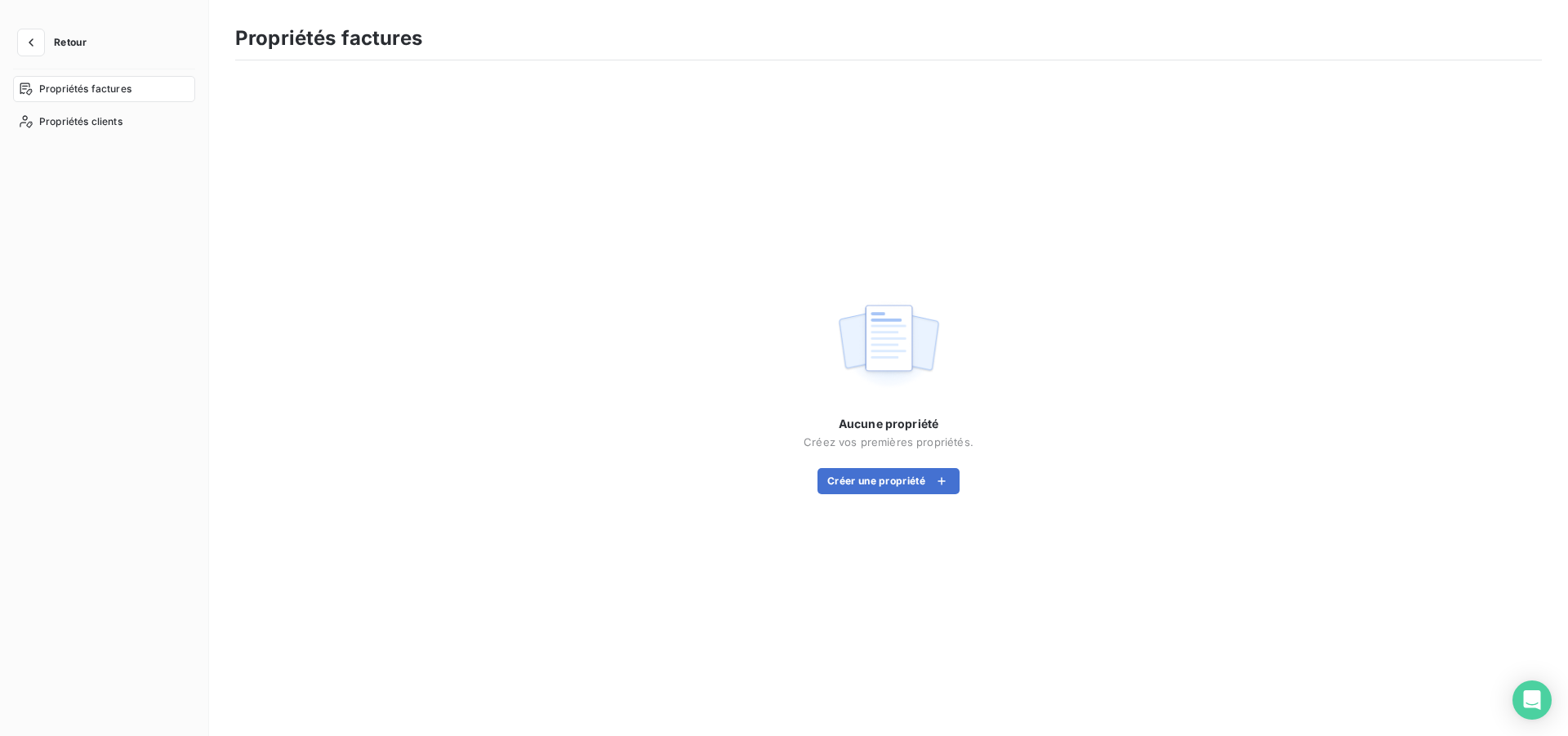
click at [66, 42] on span "Retour" at bounding box center [70, 42] width 33 height 9
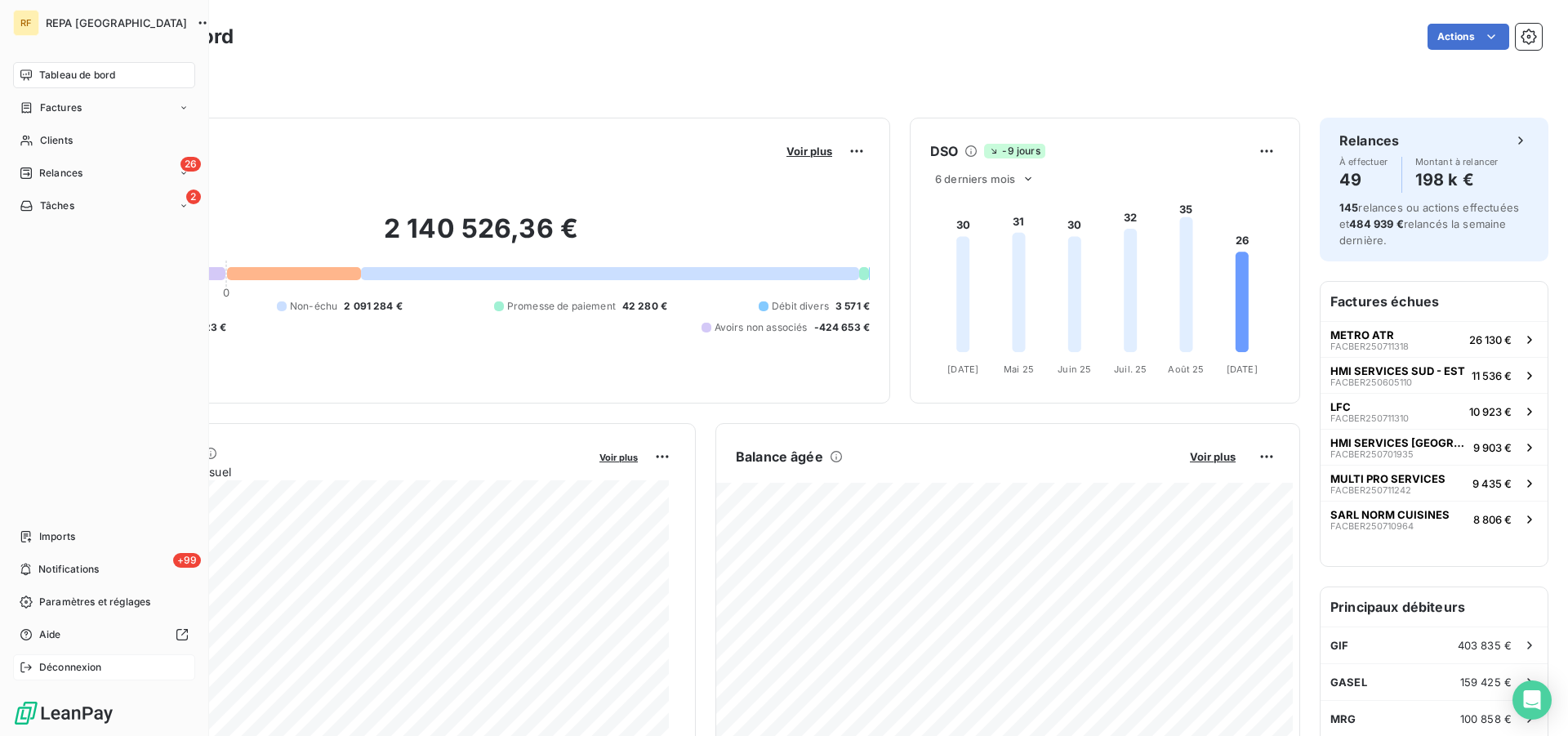
click at [44, 666] on span "Déconnexion" at bounding box center [70, 667] width 63 height 15
